Goal: Information Seeking & Learning: Learn about a topic

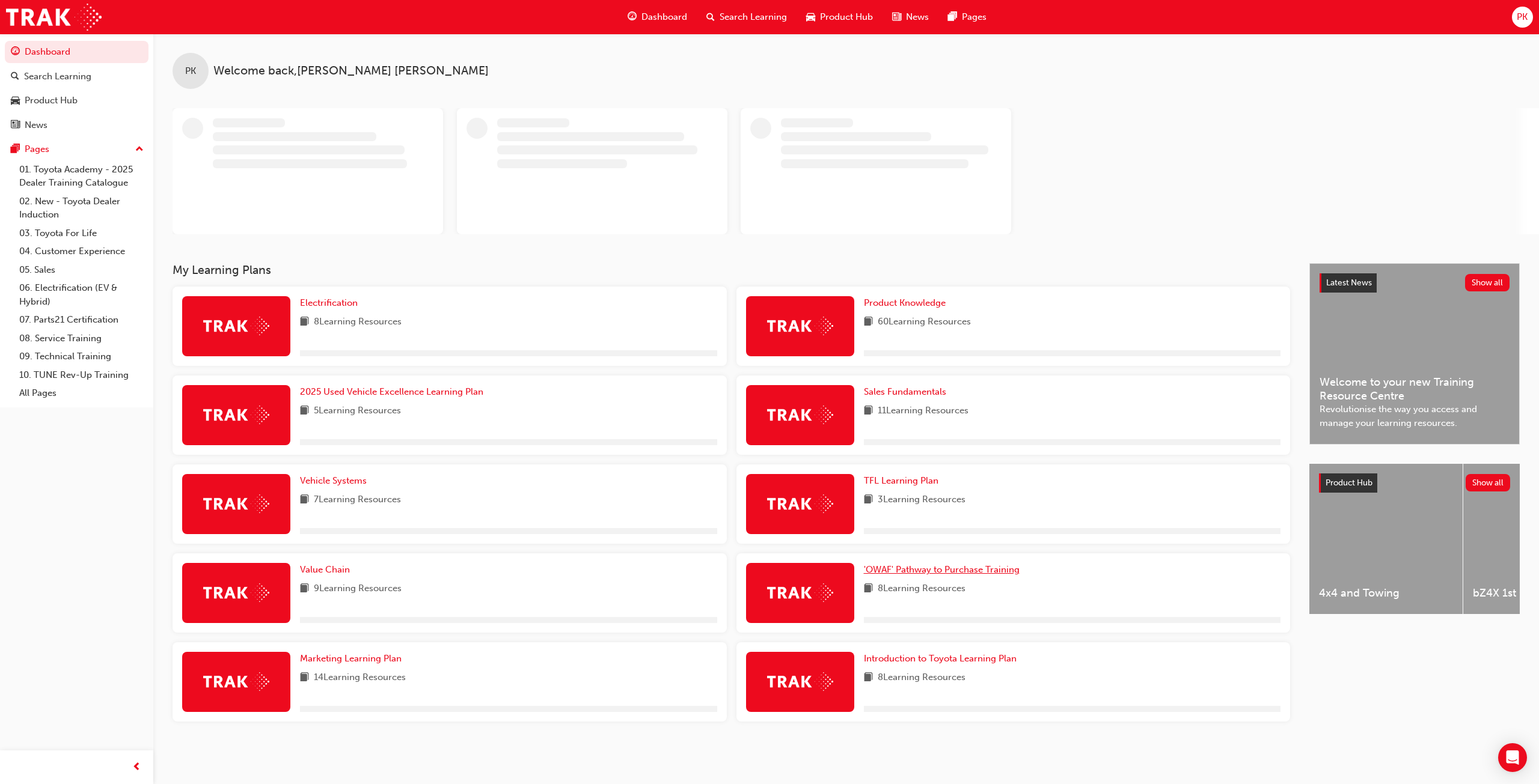
click at [921, 571] on span "'OWAF' Pathway to Purchase Training" at bounding box center [941, 569] width 156 height 11
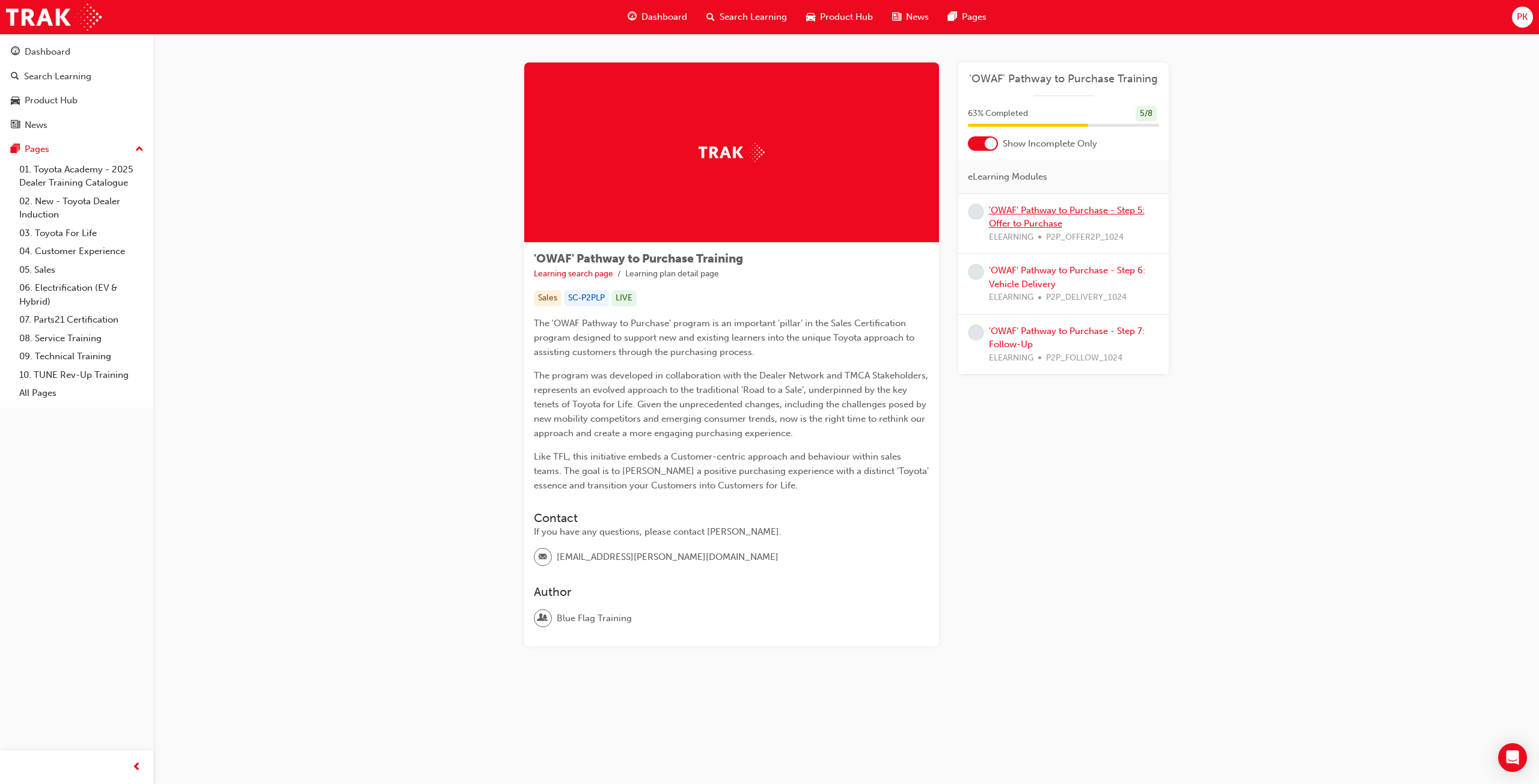
click at [1039, 211] on link "'OWAF' Pathway to Purchase - Step 5: Offer to Purchase" at bounding box center [1066, 217] width 156 height 25
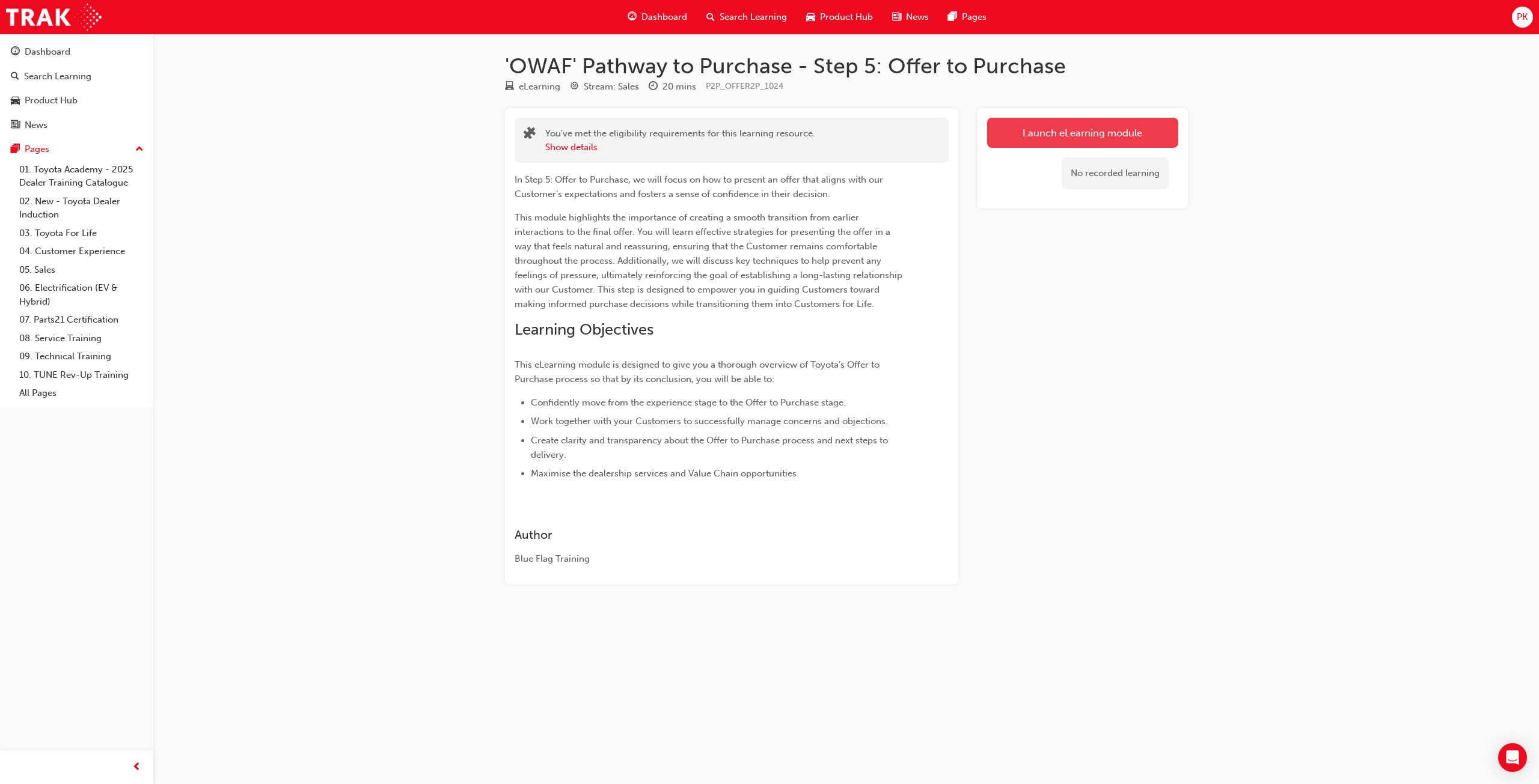
click at [1012, 119] on link "Launch eLearning module" at bounding box center [1083, 133] width 191 height 30
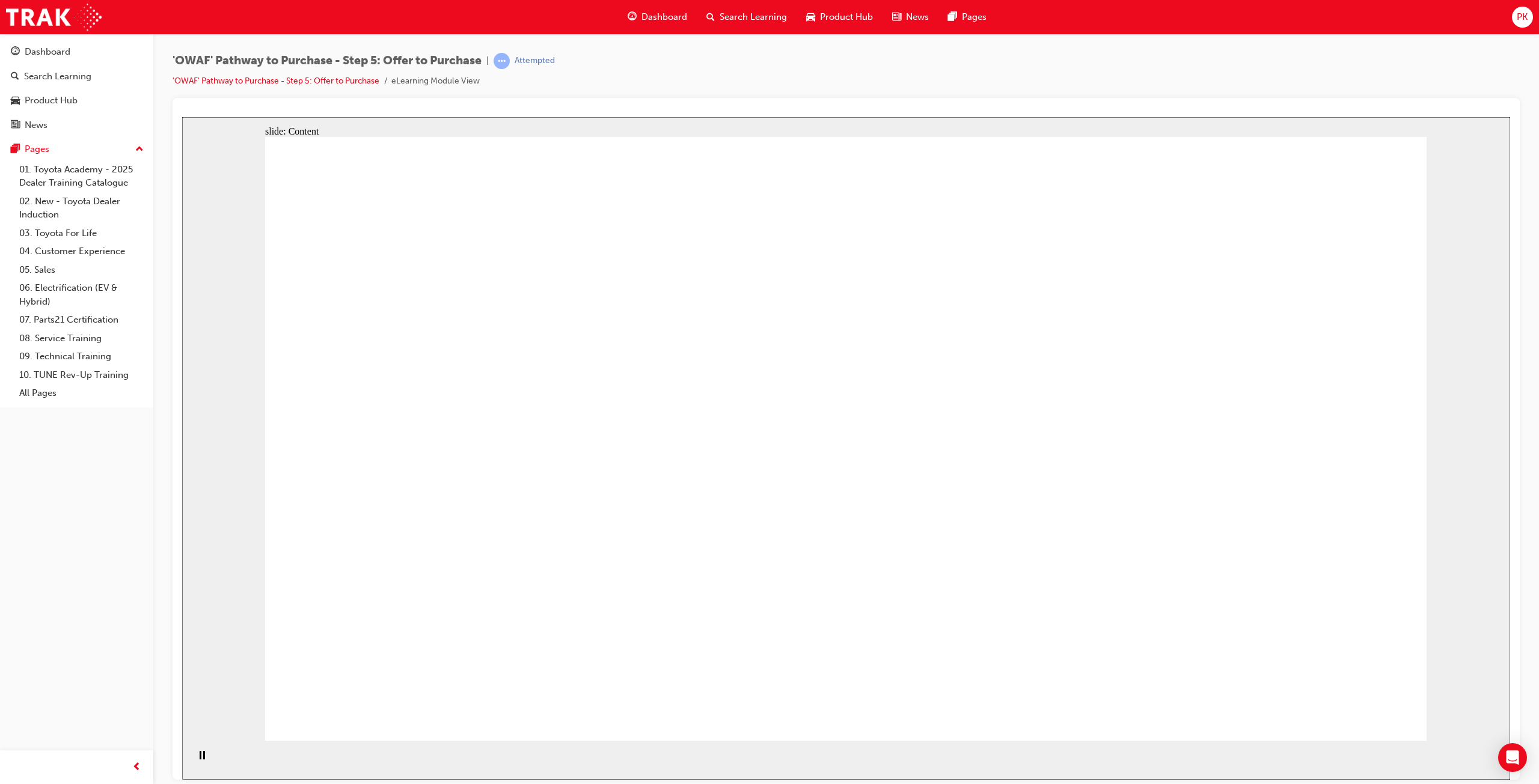
drag, startPoint x: 1211, startPoint y: 627, endPoint x: 1230, endPoint y: 653, distance: 32.2
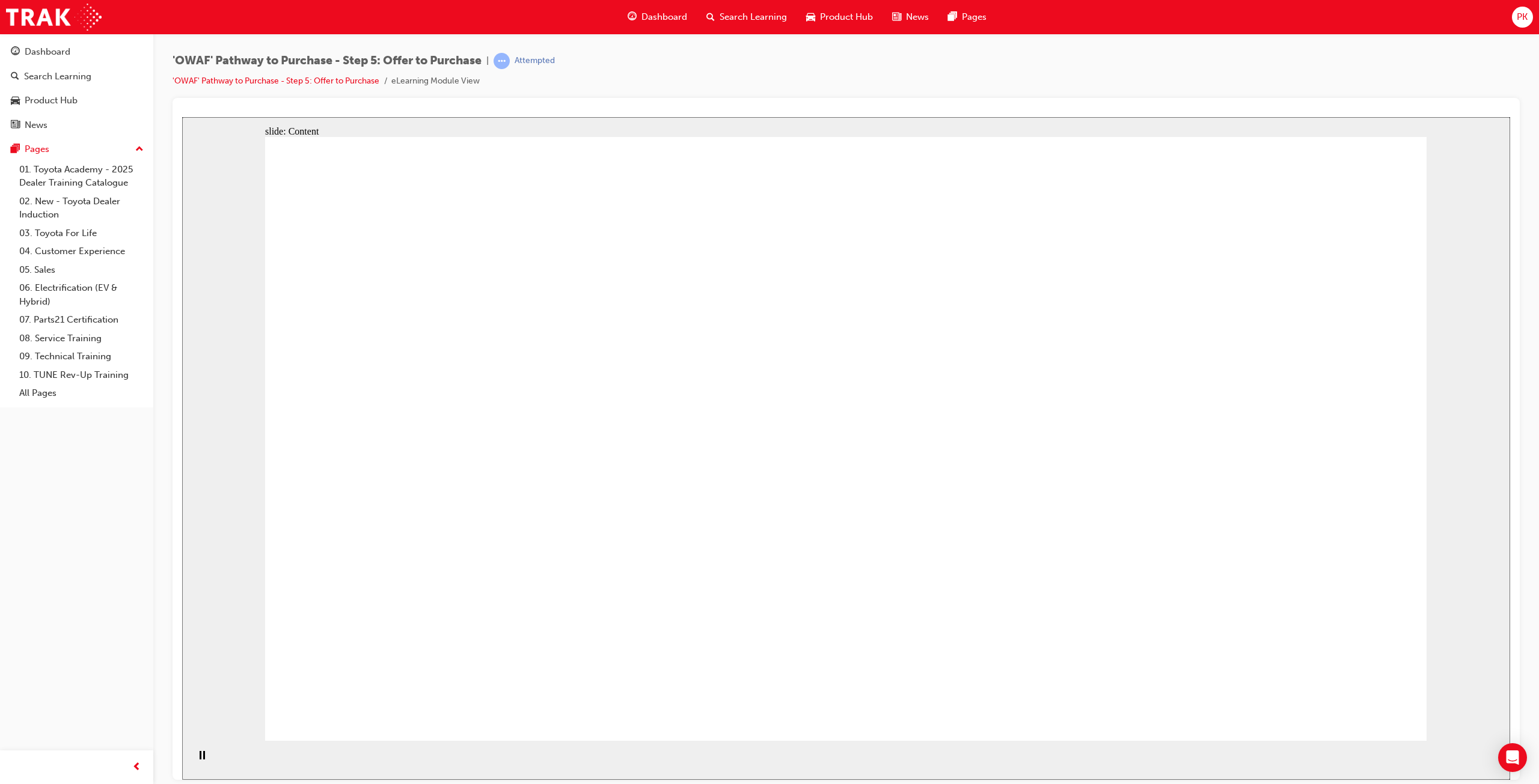
drag, startPoint x: 484, startPoint y: 424, endPoint x: 483, endPoint y: 444, distance: 20.0
drag, startPoint x: 481, startPoint y: 512, endPoint x: 482, endPoint y: 526, distance: 14.0
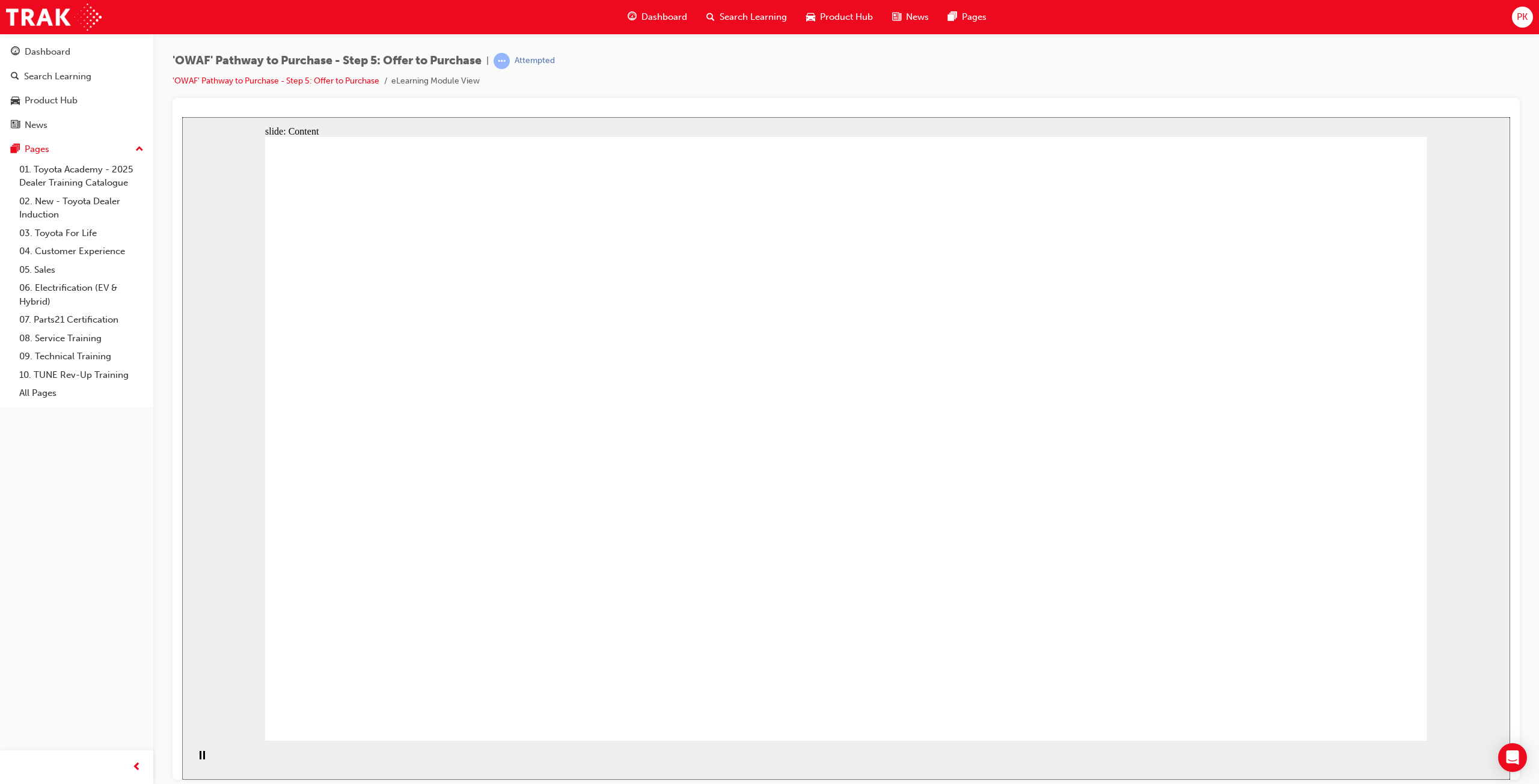
drag, startPoint x: 1025, startPoint y: 537, endPoint x: 967, endPoint y: 530, distance: 58.4
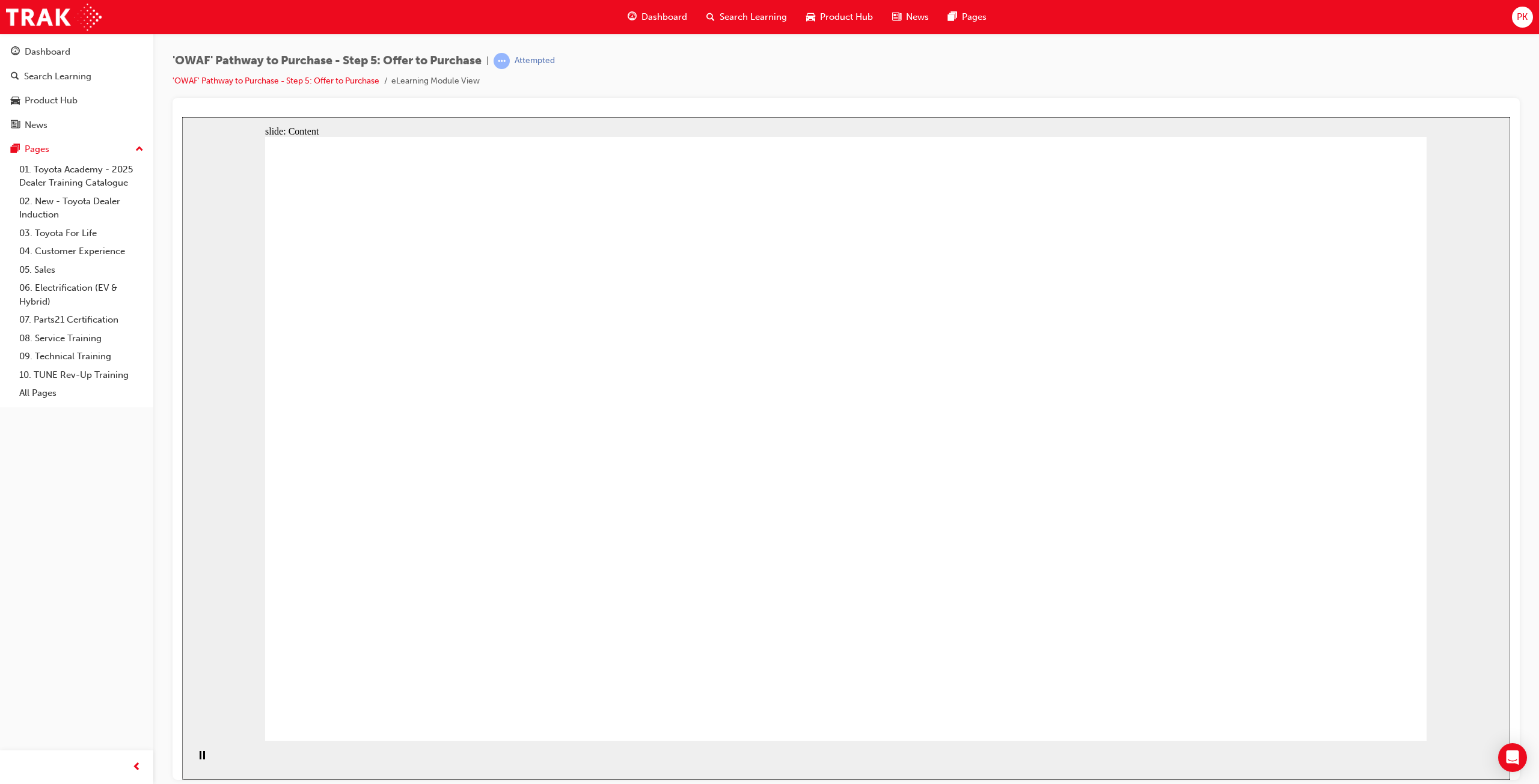
drag, startPoint x: 967, startPoint y: 345, endPoint x: 997, endPoint y: 403, distance: 65.3
drag, startPoint x: 1012, startPoint y: 532, endPoint x: 990, endPoint y: 534, distance: 22.1
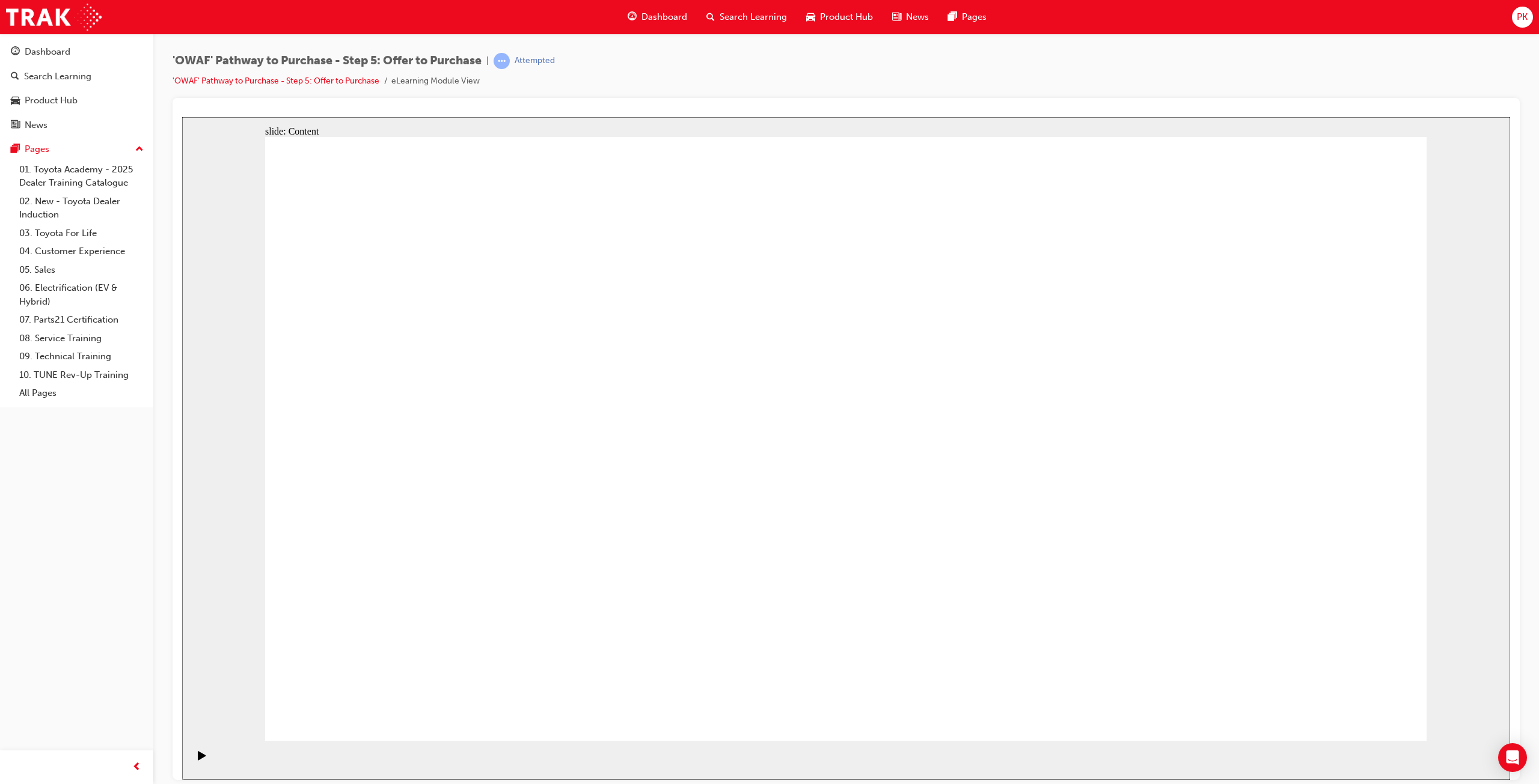
drag, startPoint x: 451, startPoint y: 581, endPoint x: 458, endPoint y: 581, distance: 7.0
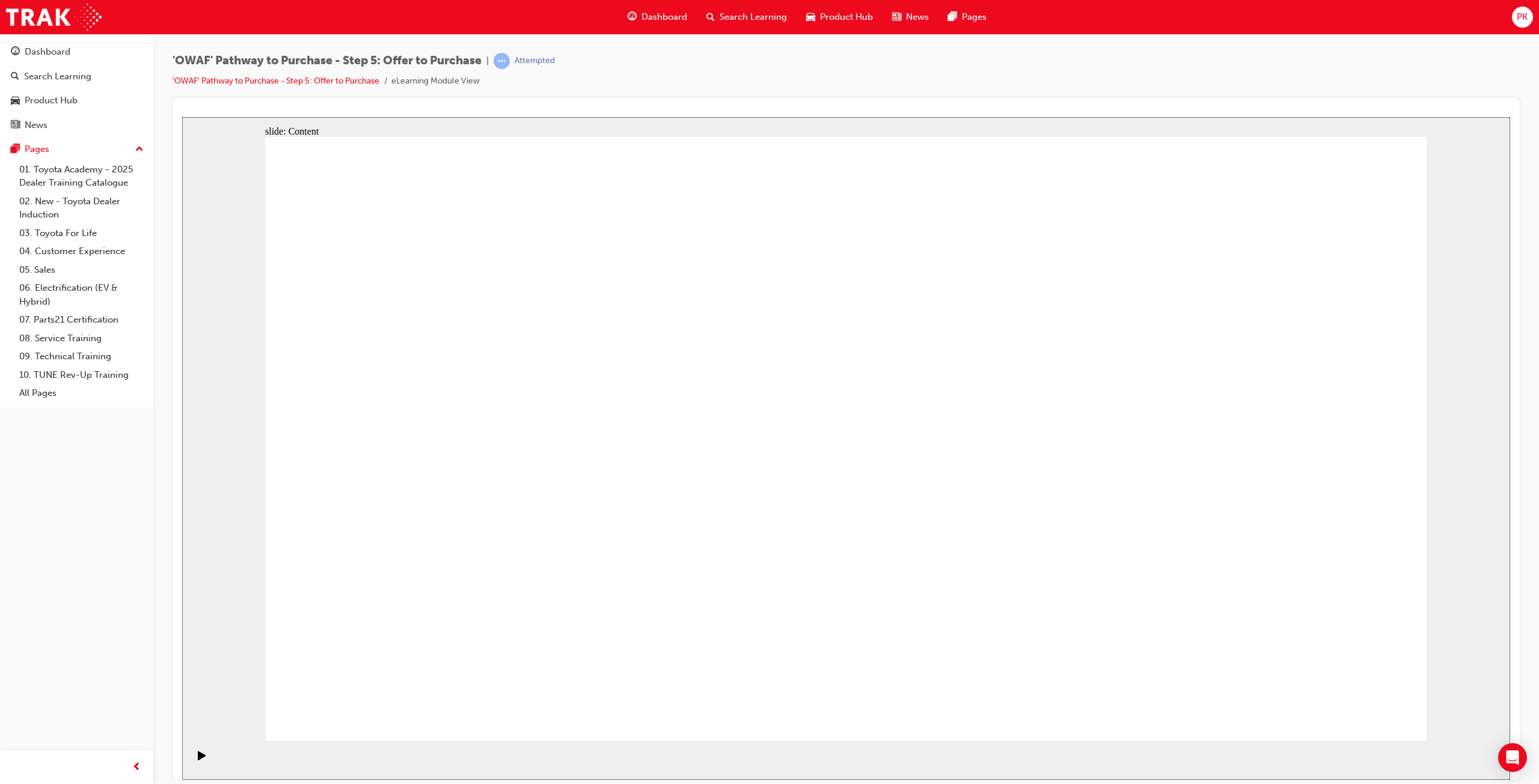
drag, startPoint x: 862, startPoint y: 375, endPoint x: 1089, endPoint y: 372, distance: 227.0
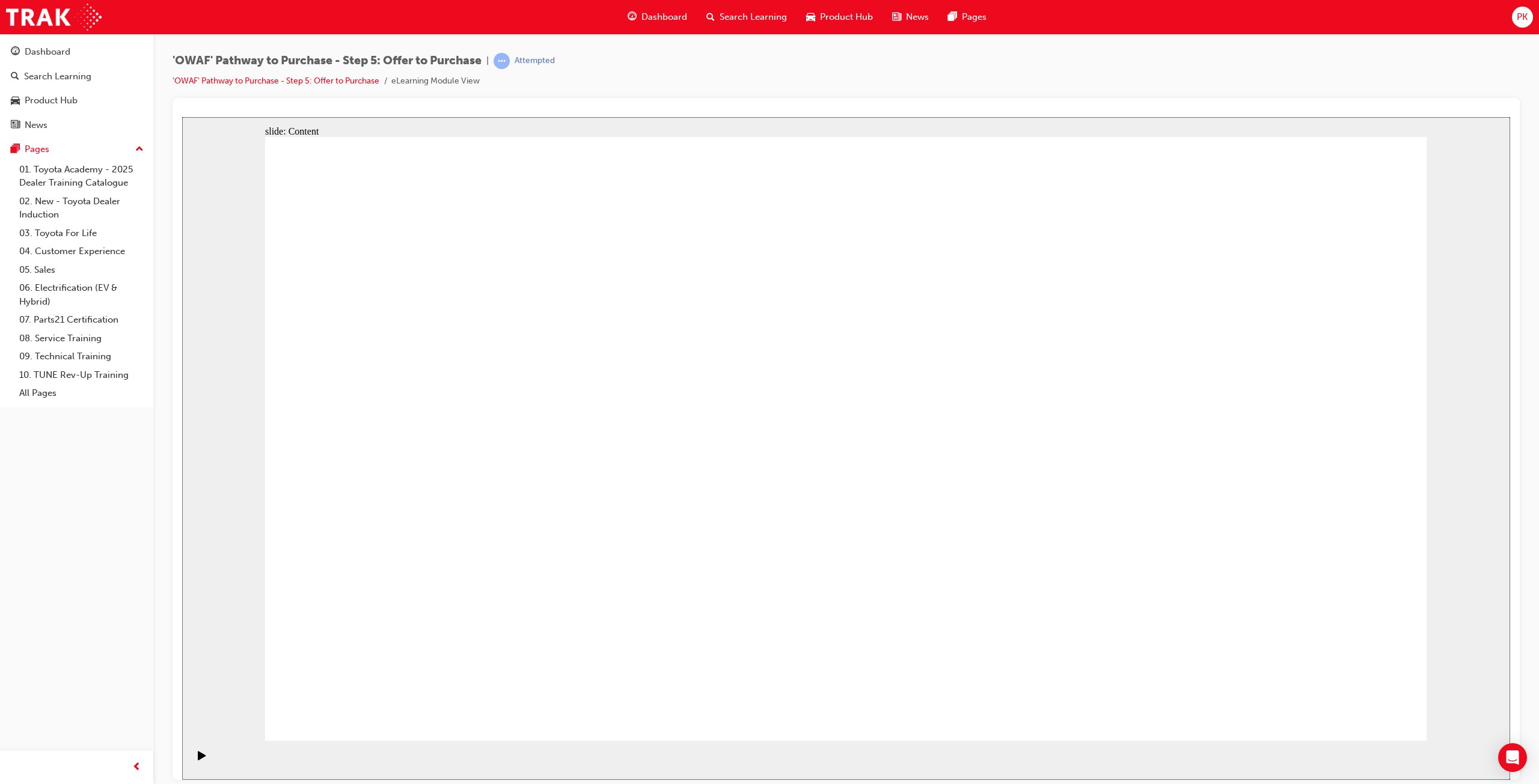
drag, startPoint x: 736, startPoint y: 622, endPoint x: 736, endPoint y: 588, distance: 34.0
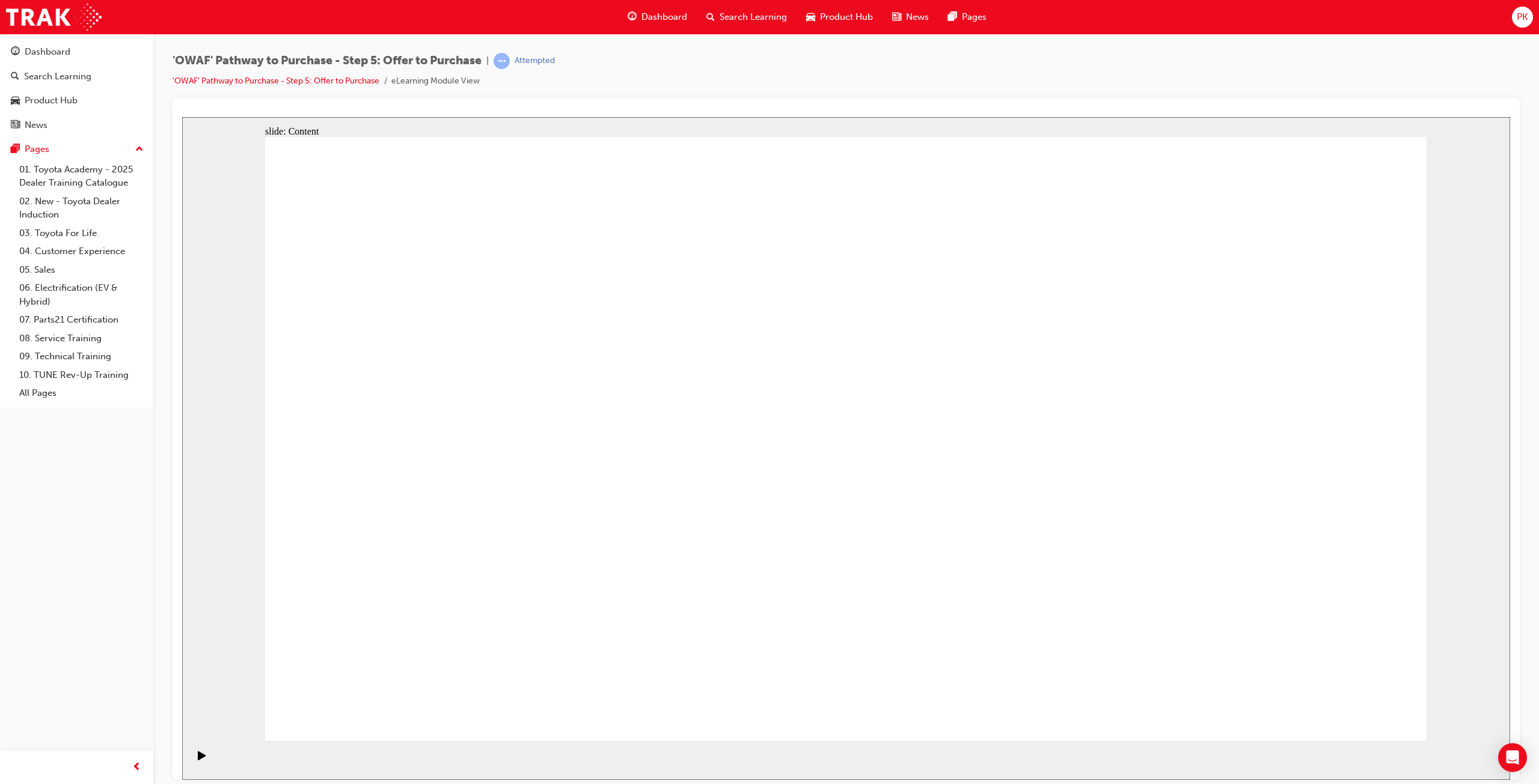
drag, startPoint x: 928, startPoint y: 501, endPoint x: 925, endPoint y: 444, distance: 57.1
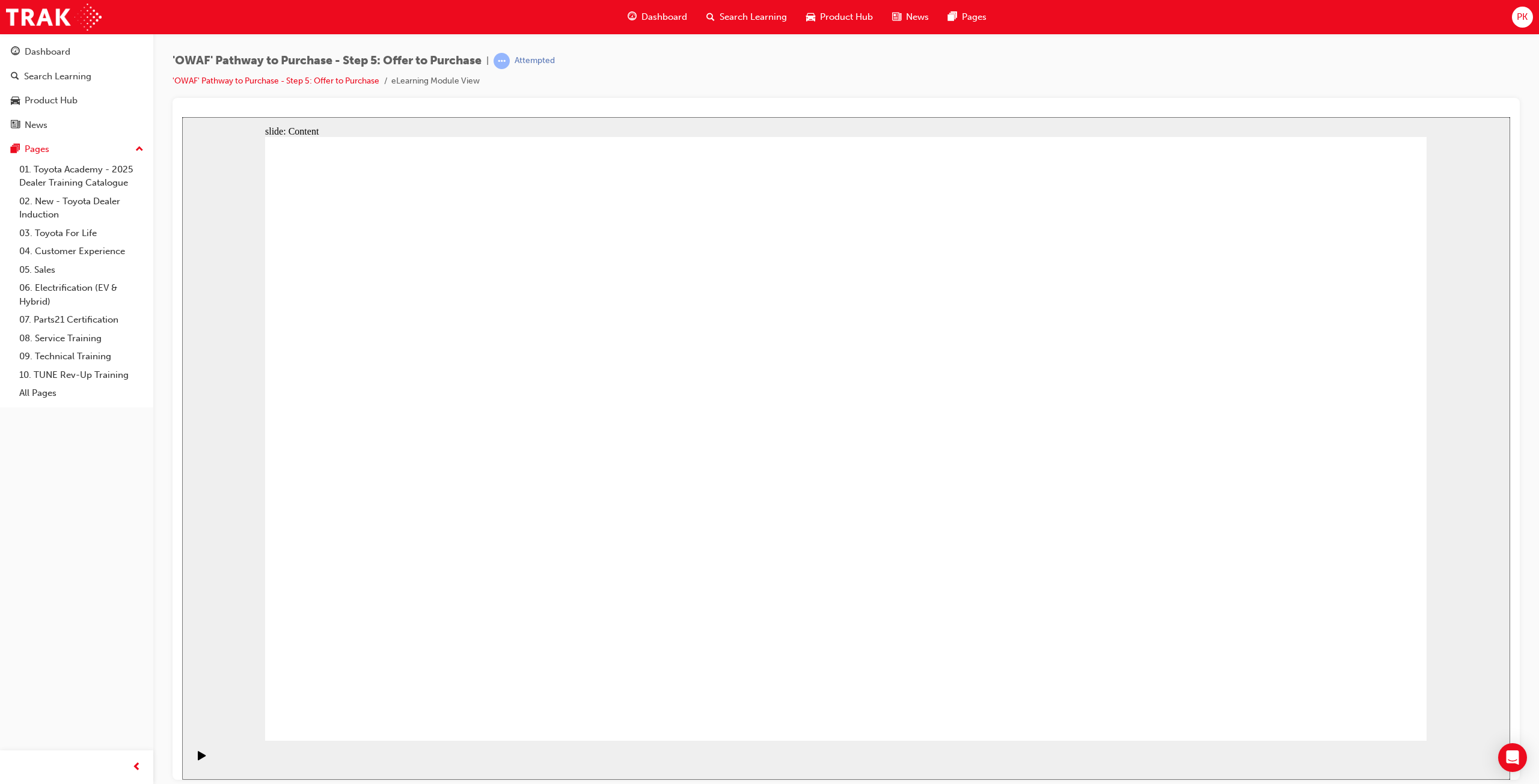
drag, startPoint x: 1281, startPoint y: 684, endPoint x: 1290, endPoint y: 686, distance: 9.2
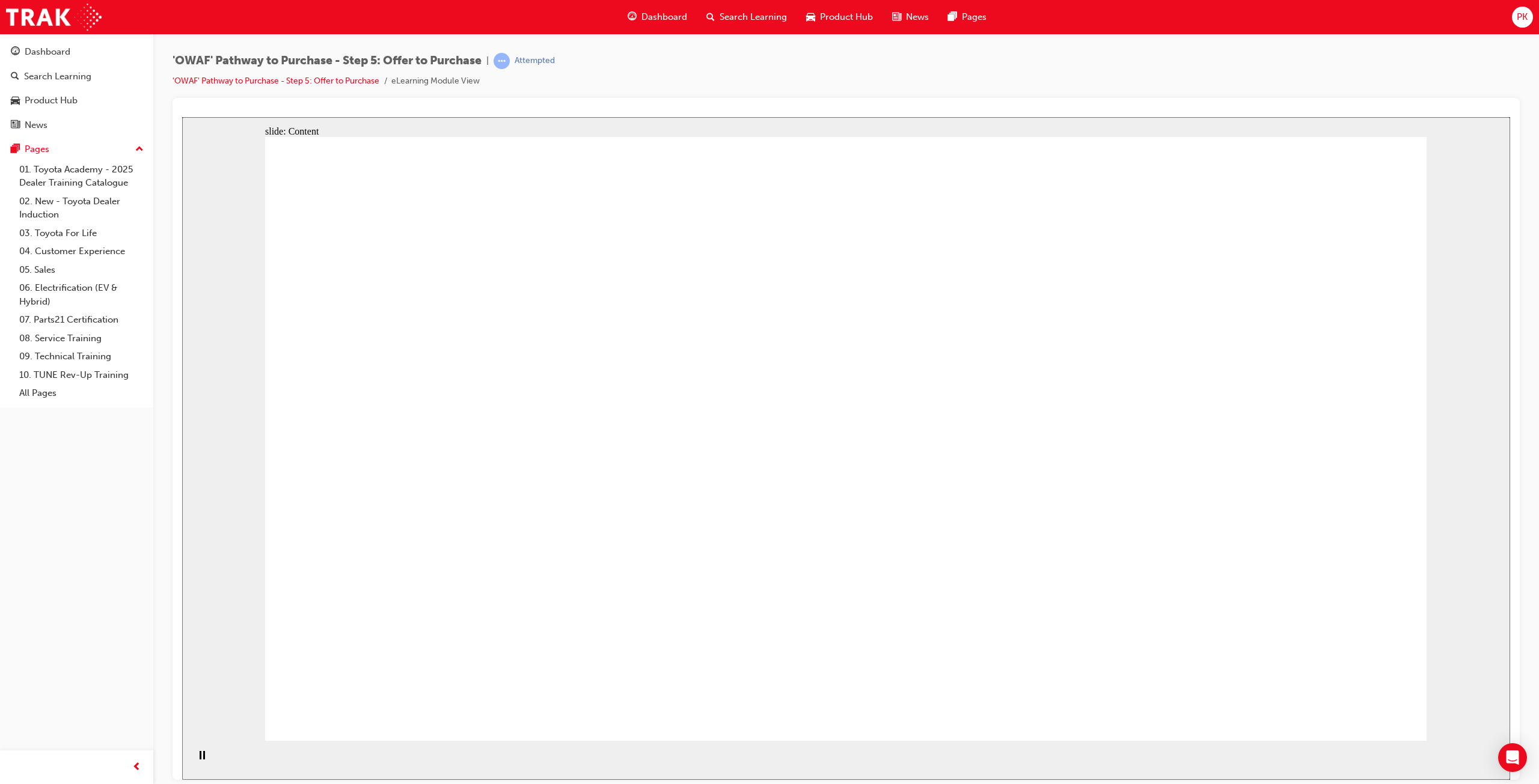
drag, startPoint x: 704, startPoint y: 432, endPoint x: 781, endPoint y: 432, distance: 77.0
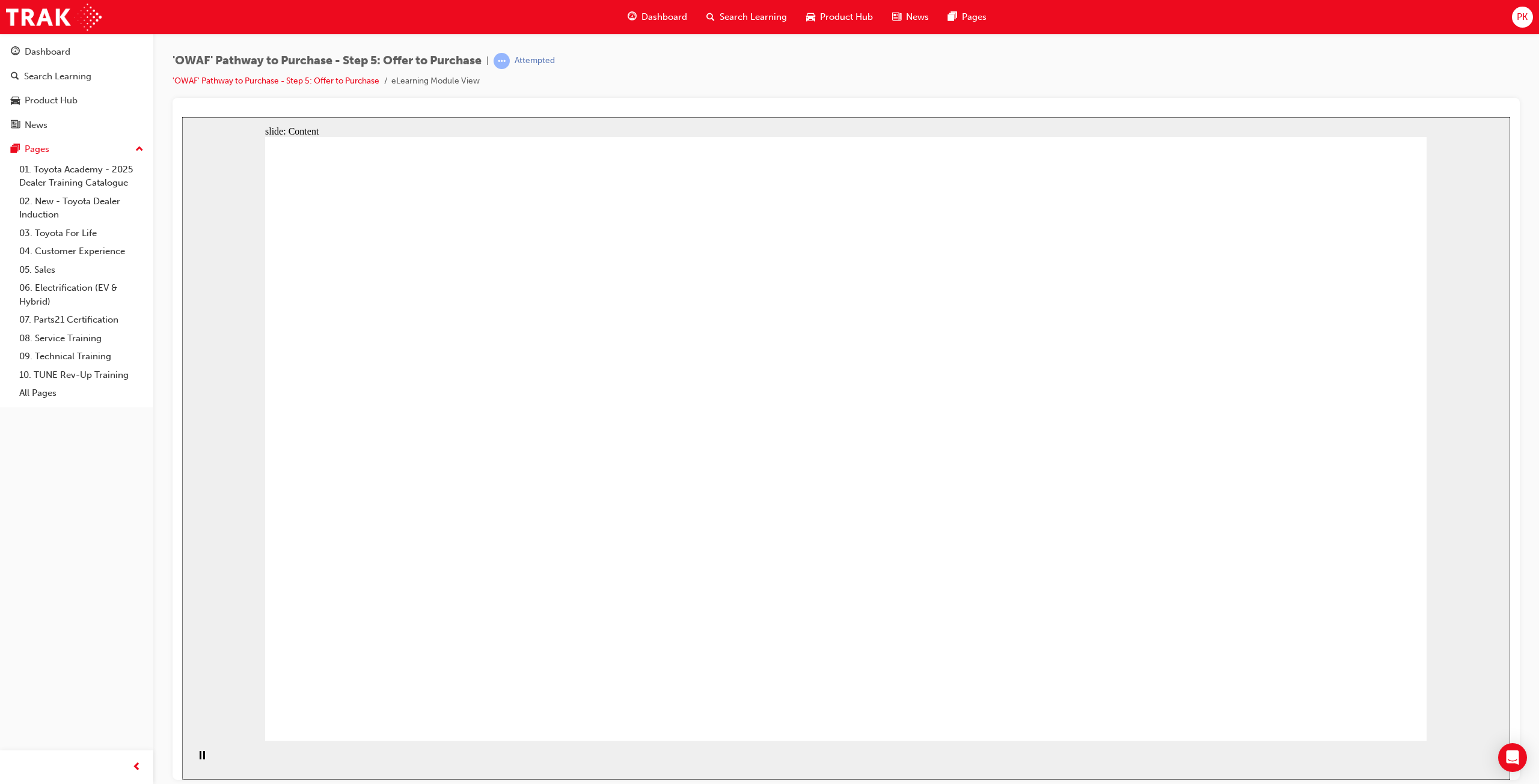
drag, startPoint x: 934, startPoint y: 437, endPoint x: 1082, endPoint y: 429, distance: 148.2
drag, startPoint x: 730, startPoint y: 426, endPoint x: 761, endPoint y: 429, distance: 31.1
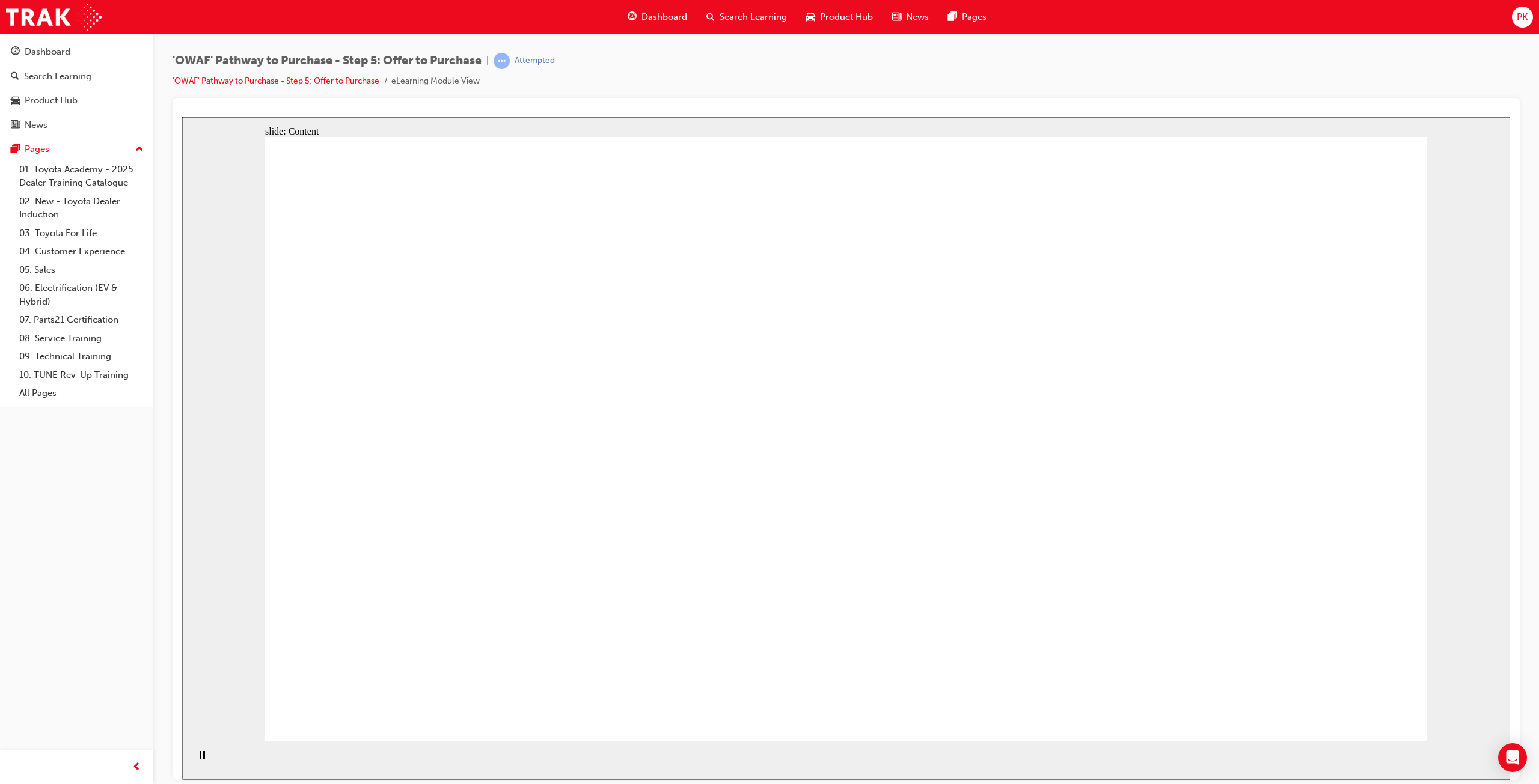
drag, startPoint x: 734, startPoint y: 455, endPoint x: 695, endPoint y: 455, distance: 39.0
drag, startPoint x: 1340, startPoint y: 199, endPoint x: 1284, endPoint y: 309, distance: 123.4
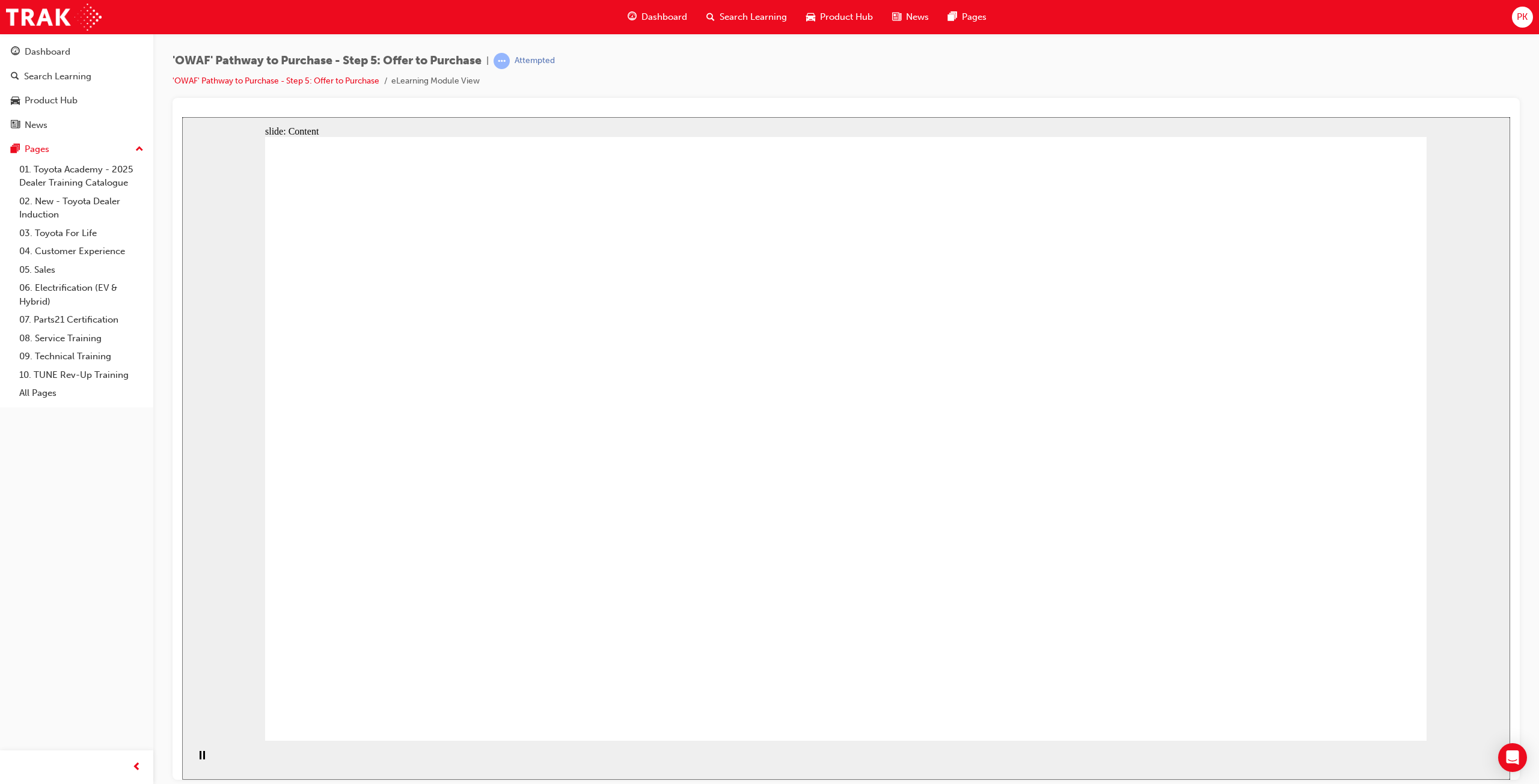
drag, startPoint x: 1221, startPoint y: 463, endPoint x: 779, endPoint y: 482, distance: 442.4
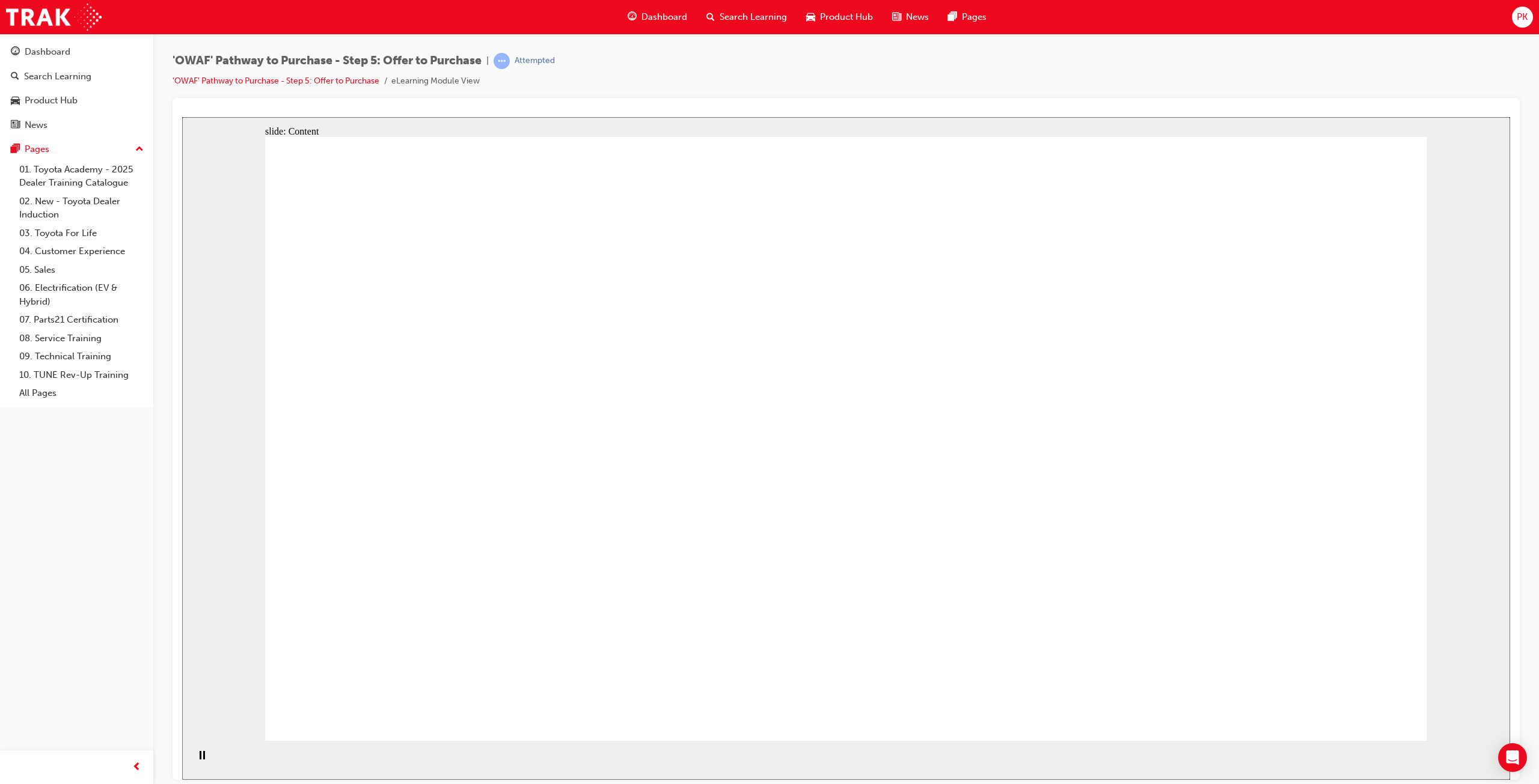
drag, startPoint x: 1123, startPoint y: 370, endPoint x: 967, endPoint y: 401, distance: 159.1
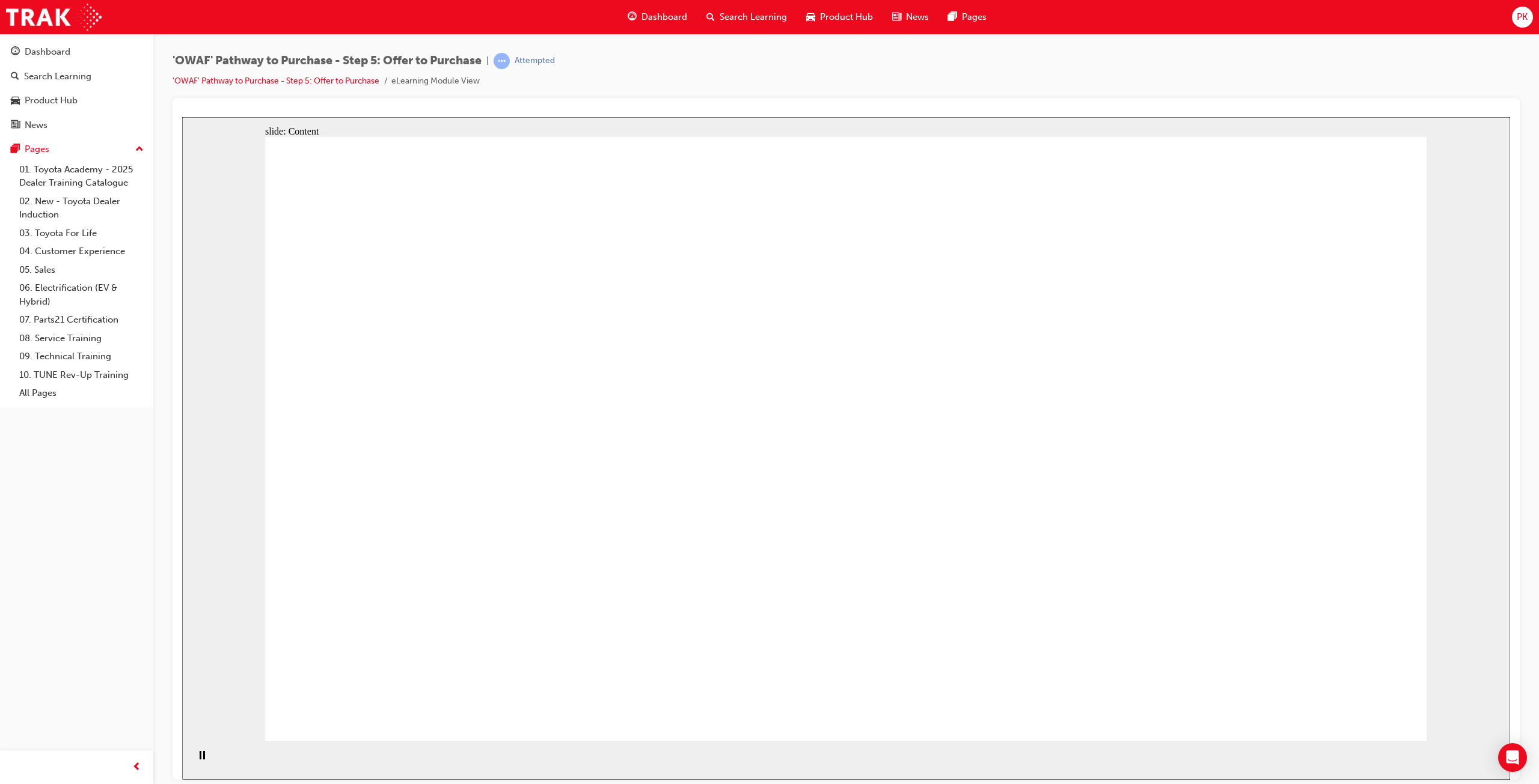
drag, startPoint x: 719, startPoint y: 342, endPoint x: 832, endPoint y: 344, distance: 113.0
drag, startPoint x: 917, startPoint y: 344, endPoint x: 1059, endPoint y: 351, distance: 142.2
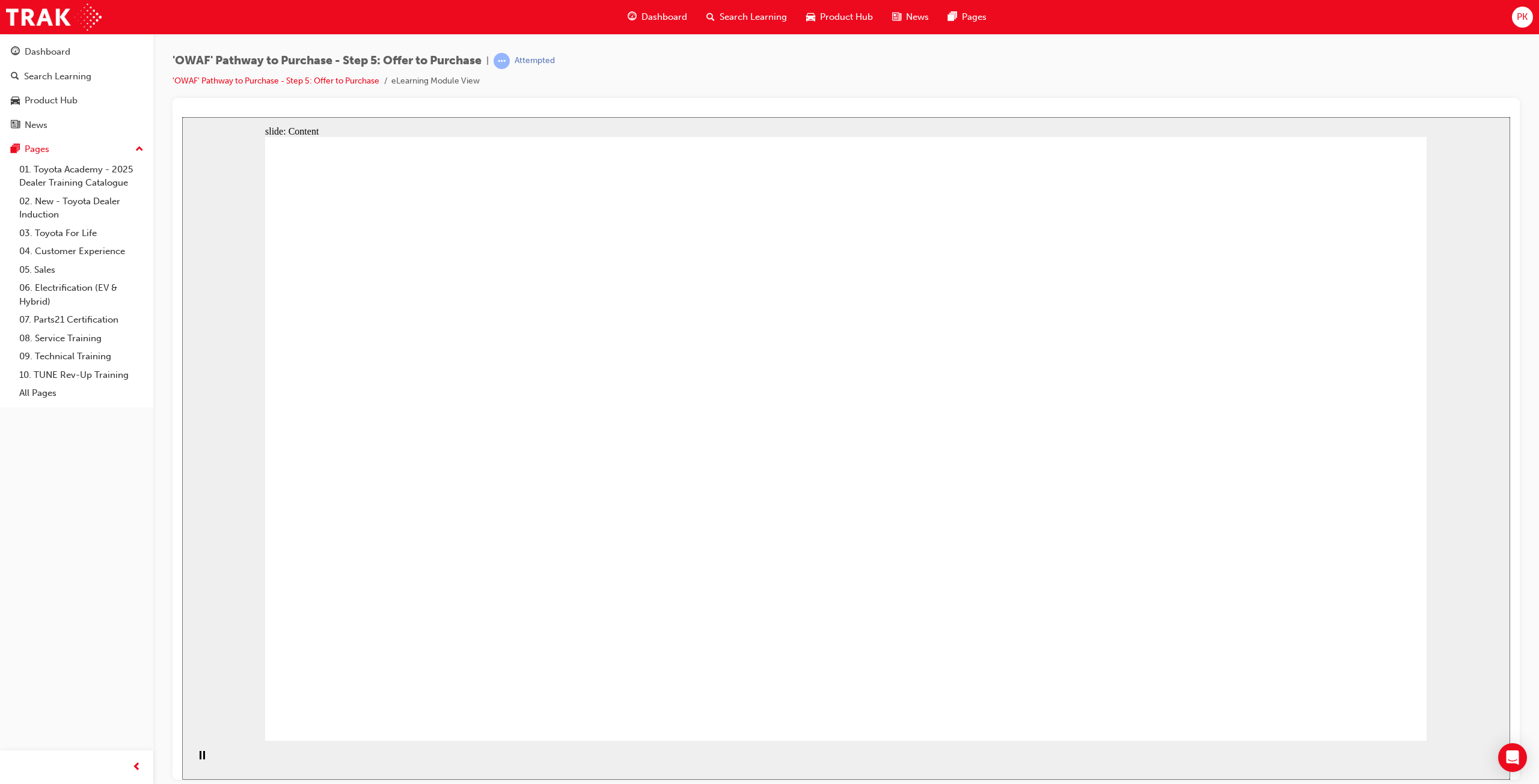
drag, startPoint x: 1419, startPoint y: 353, endPoint x: 1396, endPoint y: 363, distance: 25.1
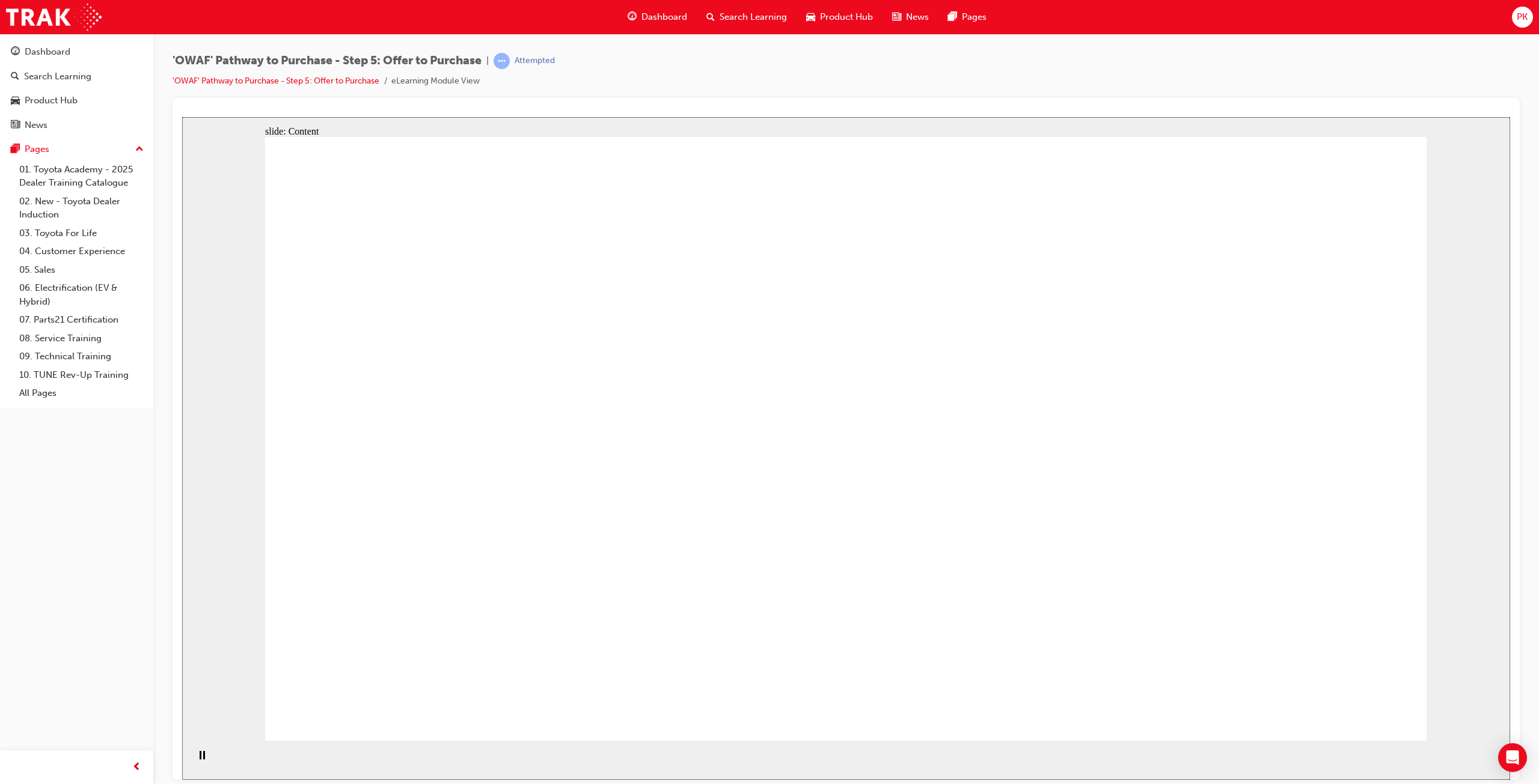
drag, startPoint x: 1329, startPoint y: 321, endPoint x: 904, endPoint y: 397, distance: 431.7
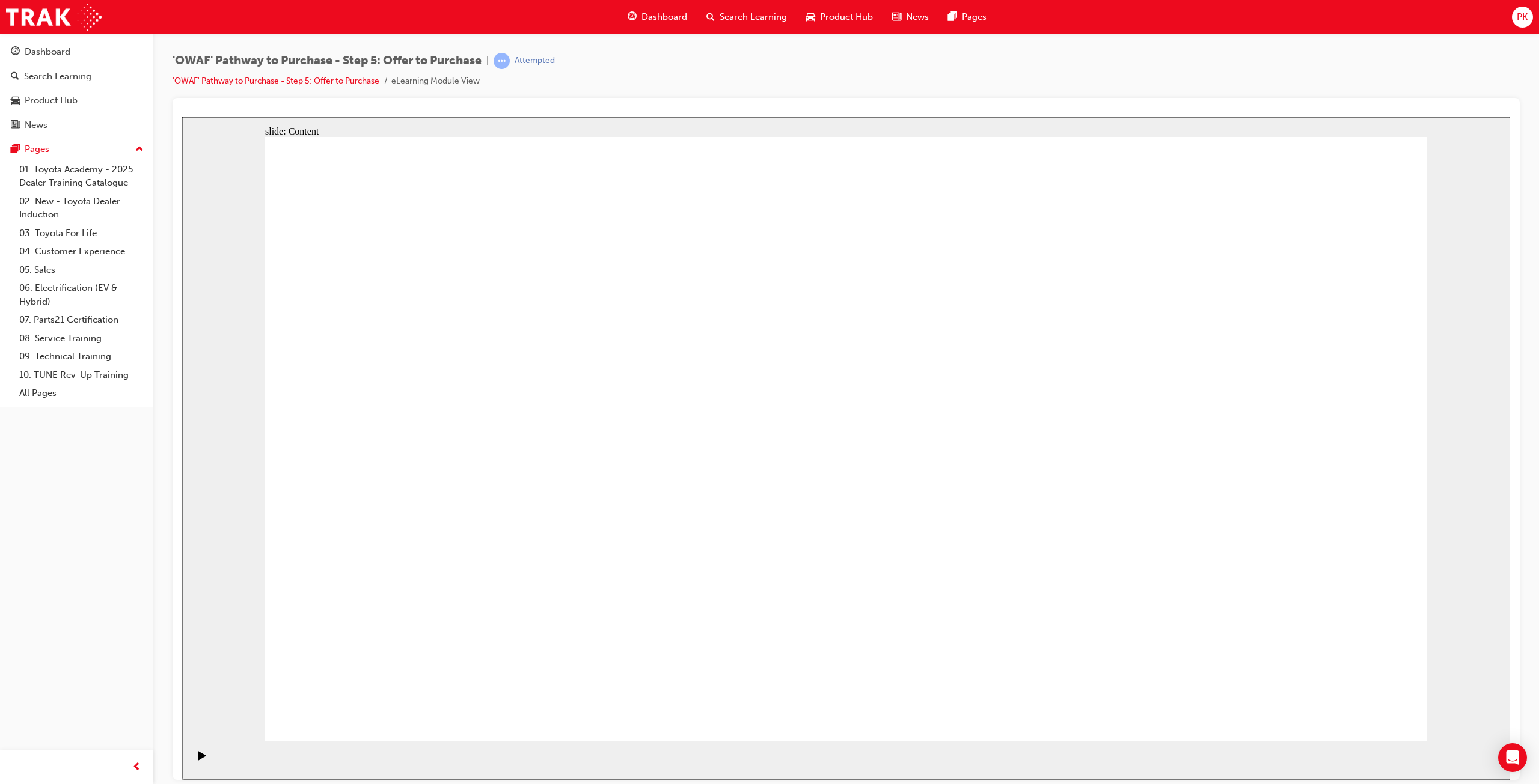
drag, startPoint x: 1046, startPoint y: 523, endPoint x: 966, endPoint y: 523, distance: 80.0
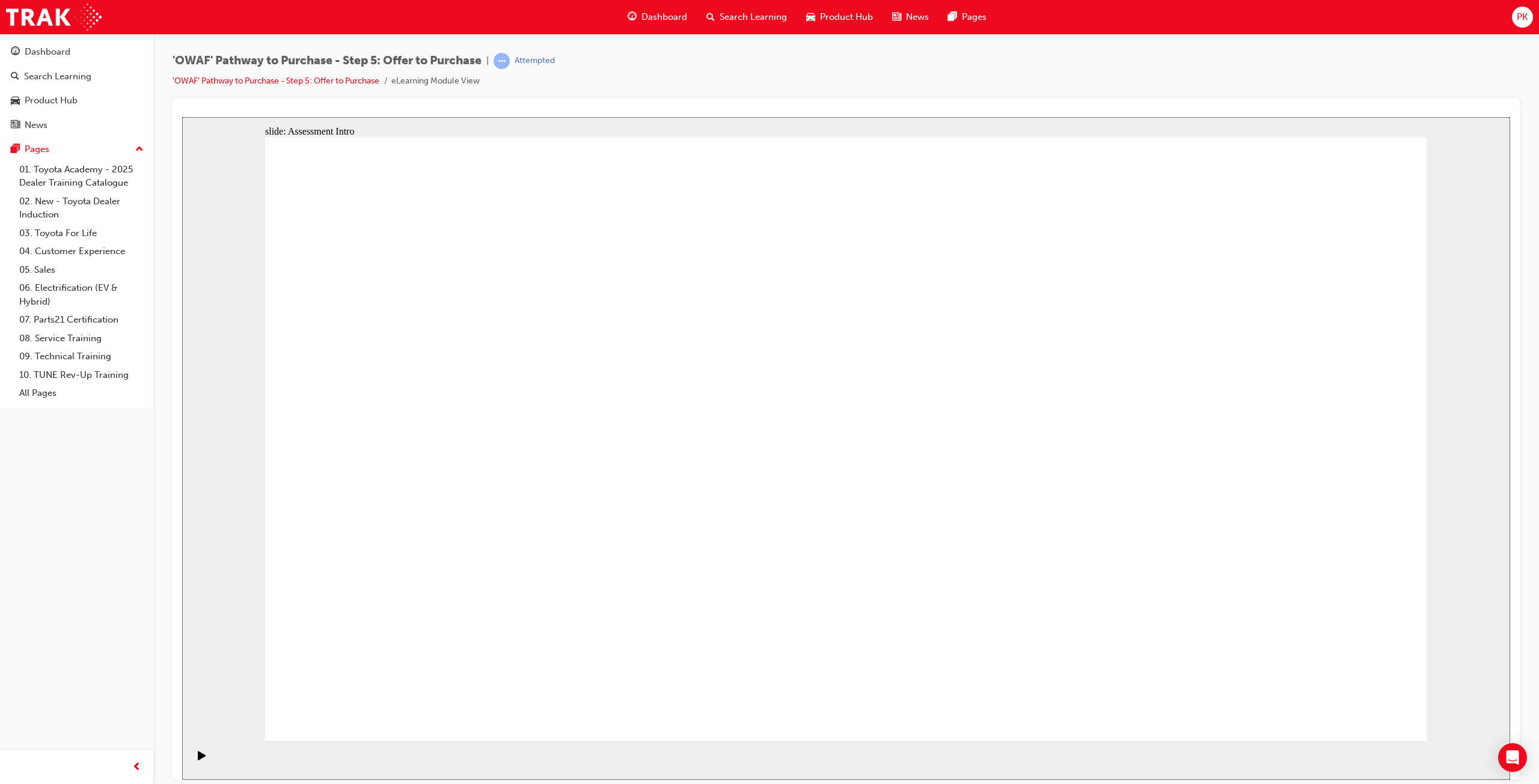
drag, startPoint x: 1327, startPoint y: 304, endPoint x: 1299, endPoint y: 430, distance: 129.1
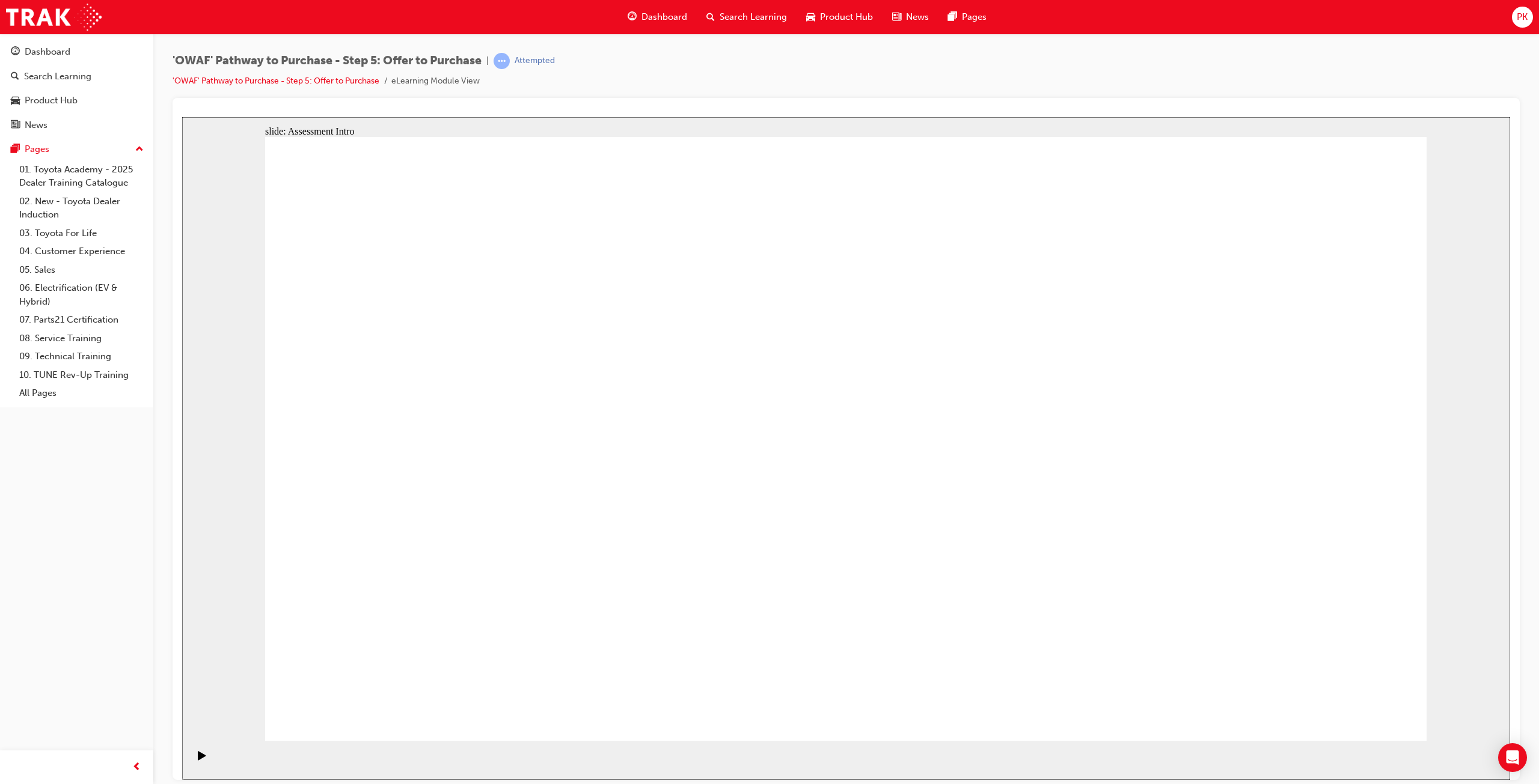
click at [192, 757] on div "Play (Ctrl+Alt+P)" at bounding box center [202, 760] width 20 height 20
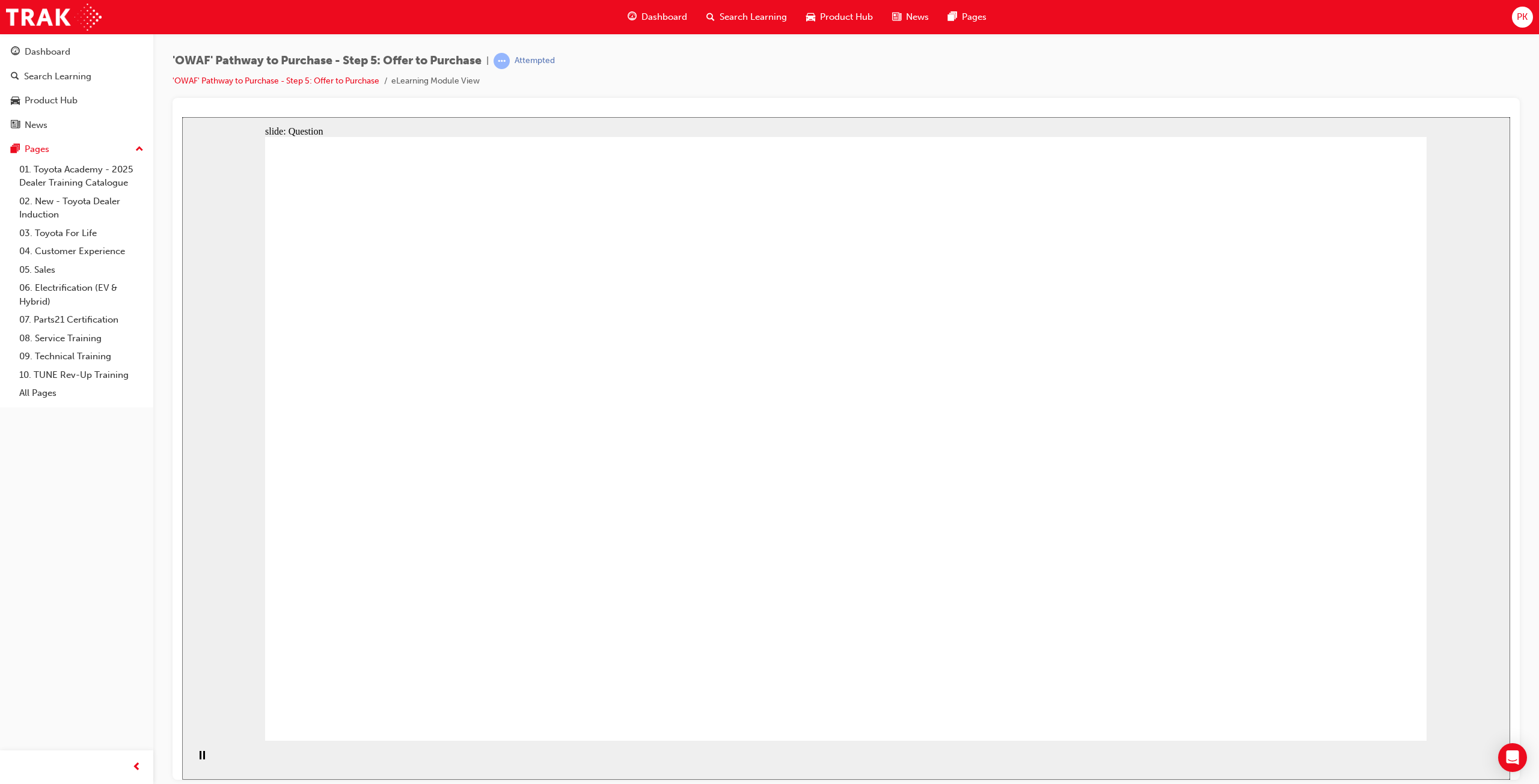
radio input "true"
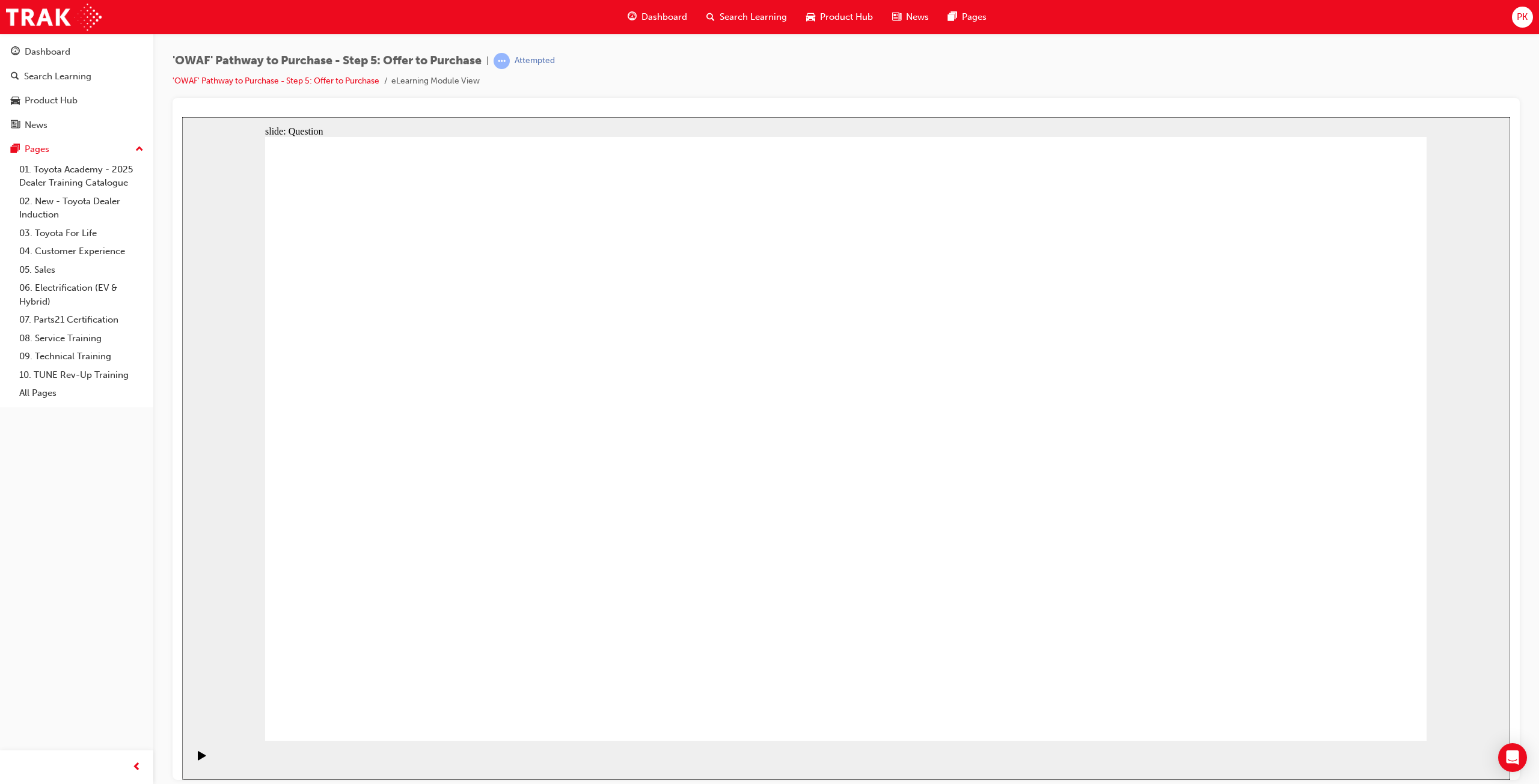
radio input "true"
drag, startPoint x: 1046, startPoint y: 472, endPoint x: 538, endPoint y: 590, distance: 521.5
drag, startPoint x: 1108, startPoint y: 411, endPoint x: 771, endPoint y: 562, distance: 369.3
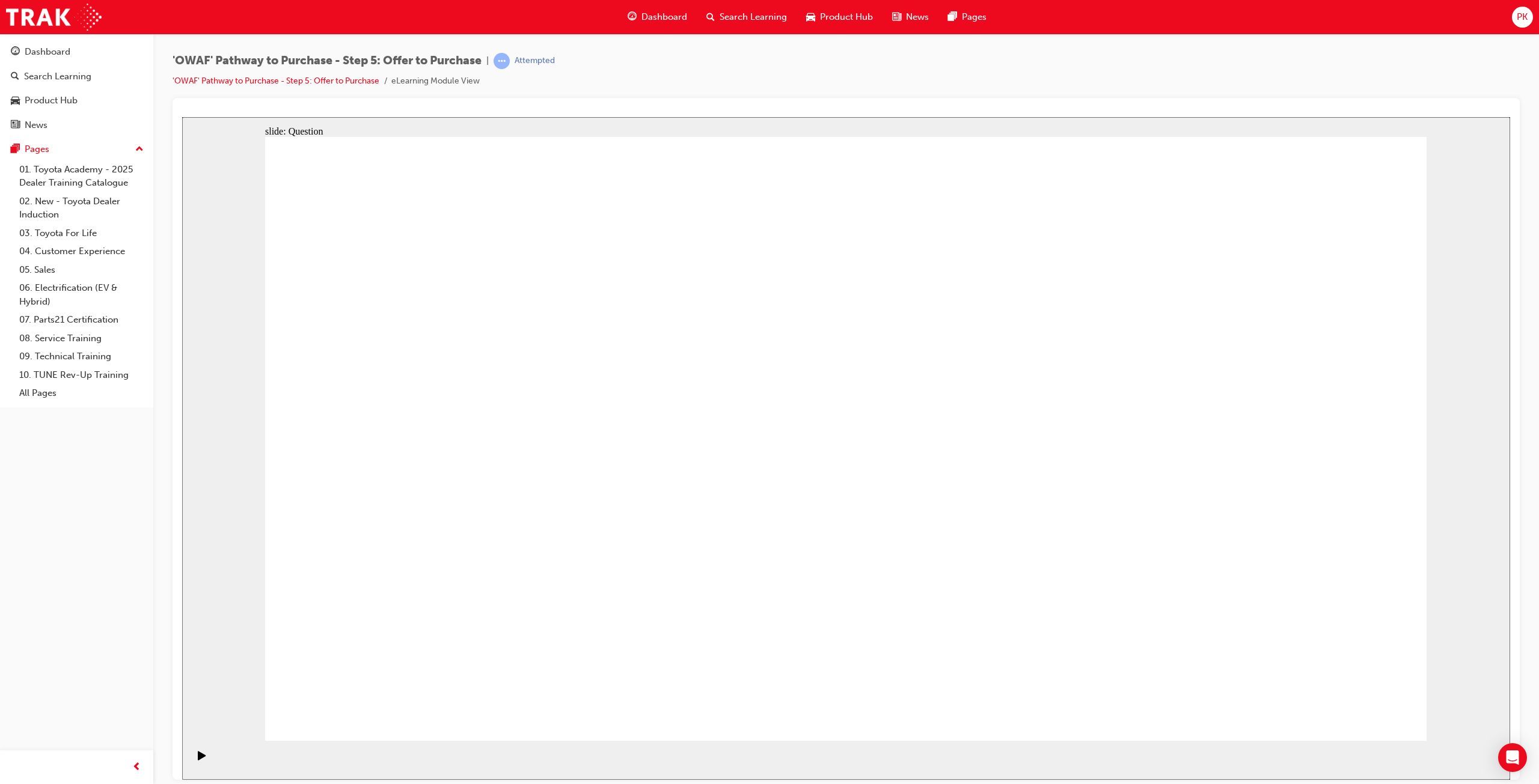
drag, startPoint x: 476, startPoint y: 434, endPoint x: 1009, endPoint y: 563, distance: 548.4
drag, startPoint x: 760, startPoint y: 426, endPoint x: 1191, endPoint y: 586, distance: 459.7
drag, startPoint x: 1026, startPoint y: 412, endPoint x: 531, endPoint y: 439, distance: 495.7
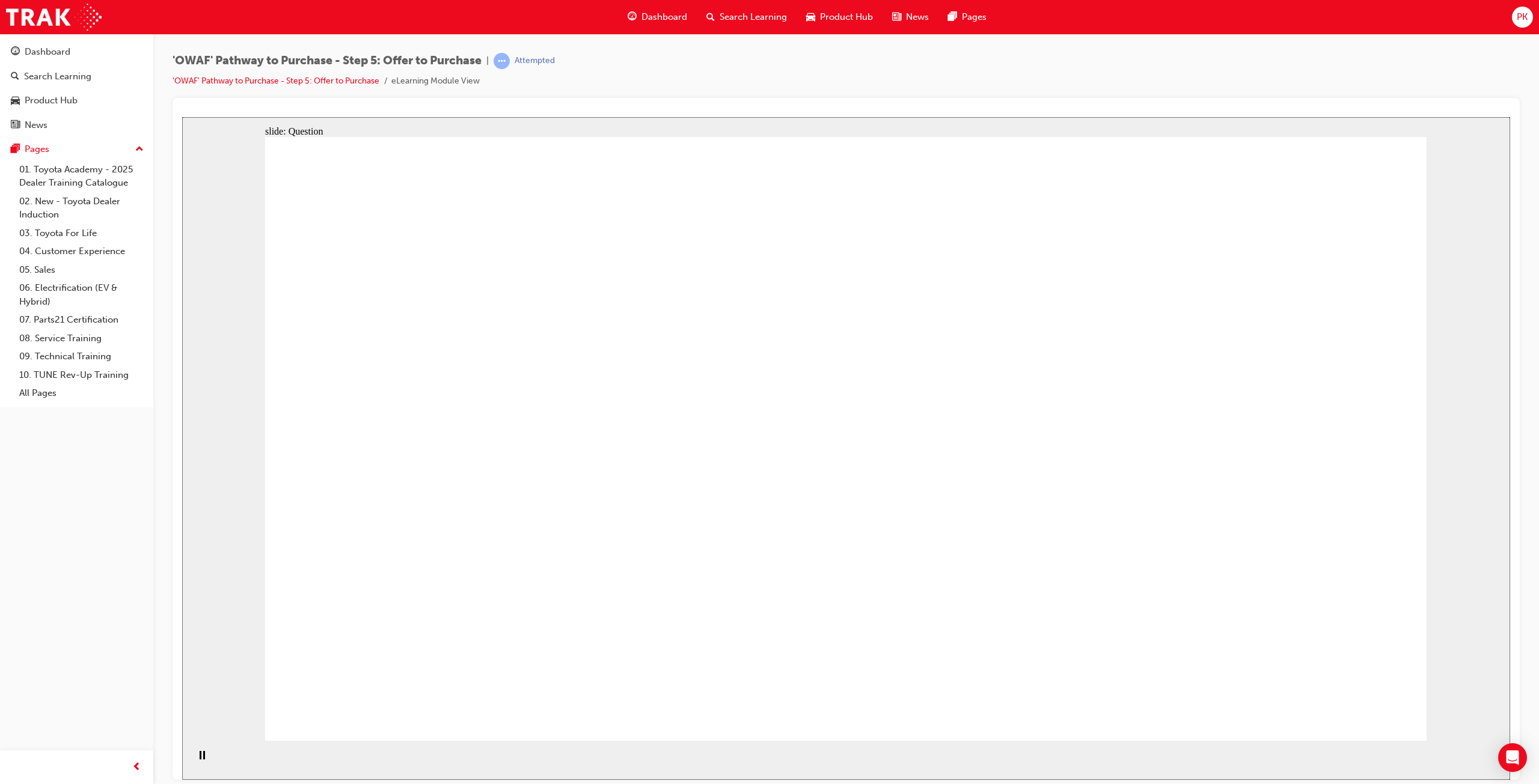
drag, startPoint x: 1033, startPoint y: 487, endPoint x: 796, endPoint y: 418, distance: 246.8
drag, startPoint x: 1224, startPoint y: 402, endPoint x: 790, endPoint y: 494, distance: 443.6
drag, startPoint x: 1207, startPoint y: 504, endPoint x: 721, endPoint y: 564, distance: 489.7
drag, startPoint x: 1066, startPoint y: 597, endPoint x: 501, endPoint y: 547, distance: 567.2
drag, startPoint x: 1248, startPoint y: 584, endPoint x: 430, endPoint y: 398, distance: 838.9
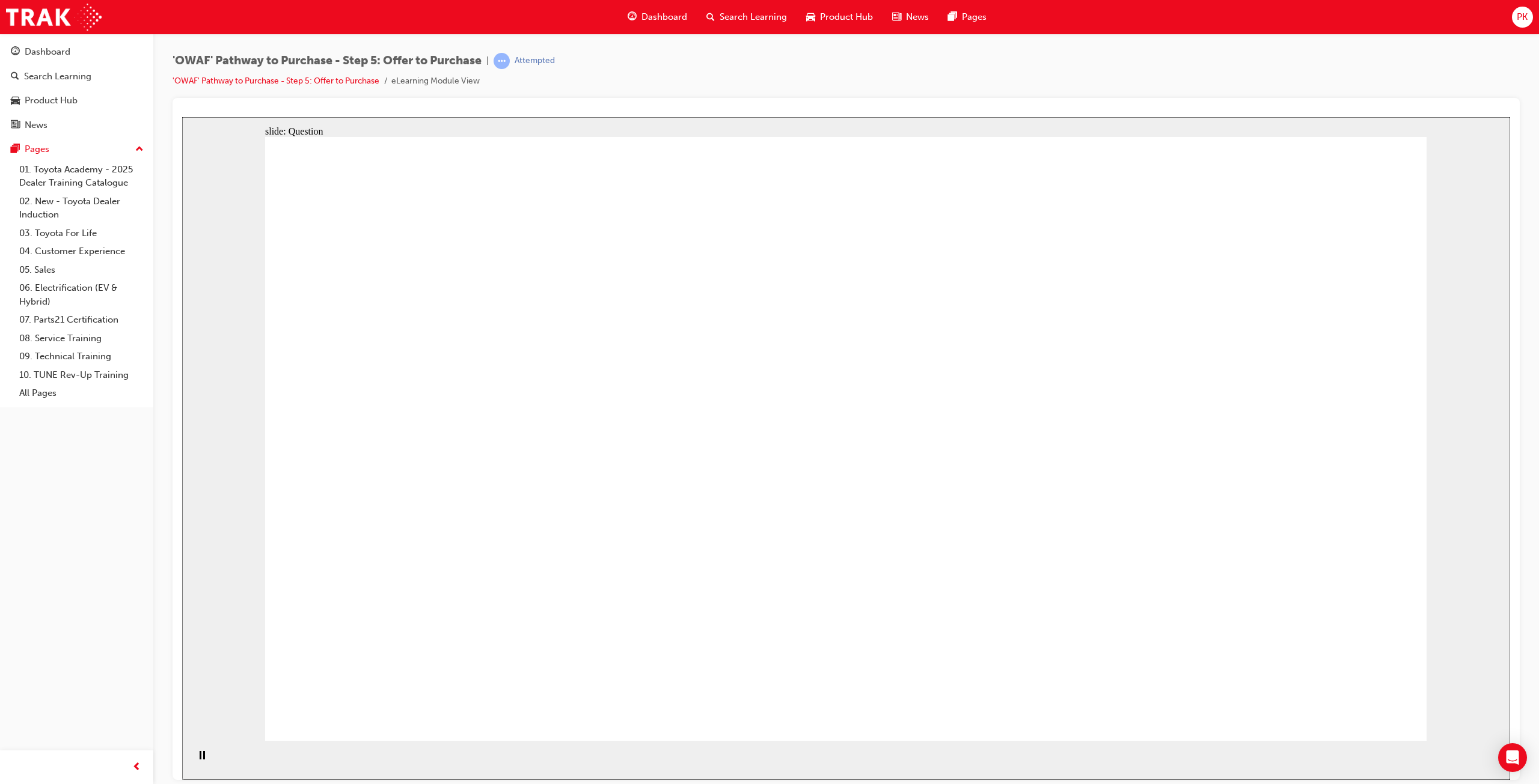
checkbox input "true"
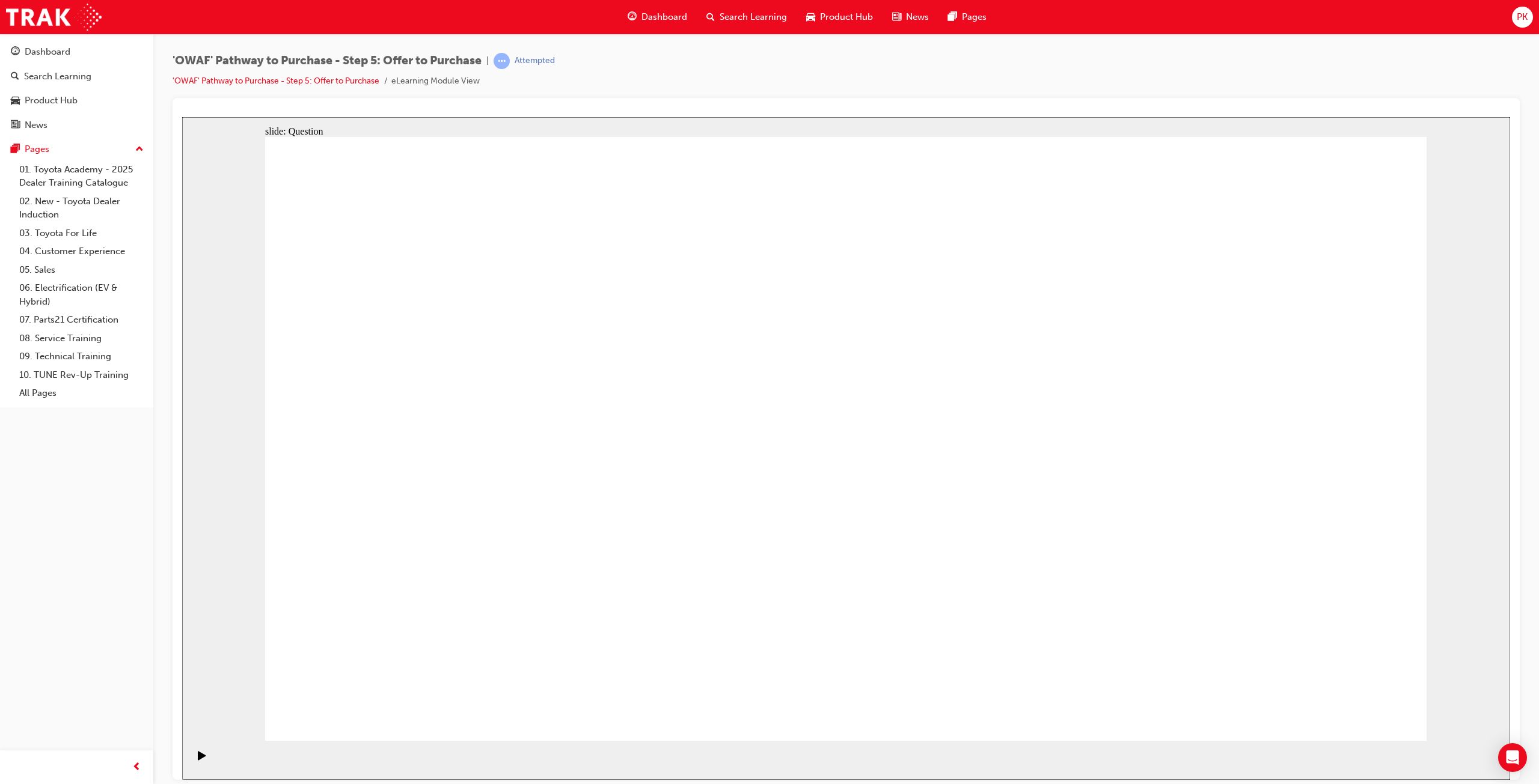
checkbox input "true"
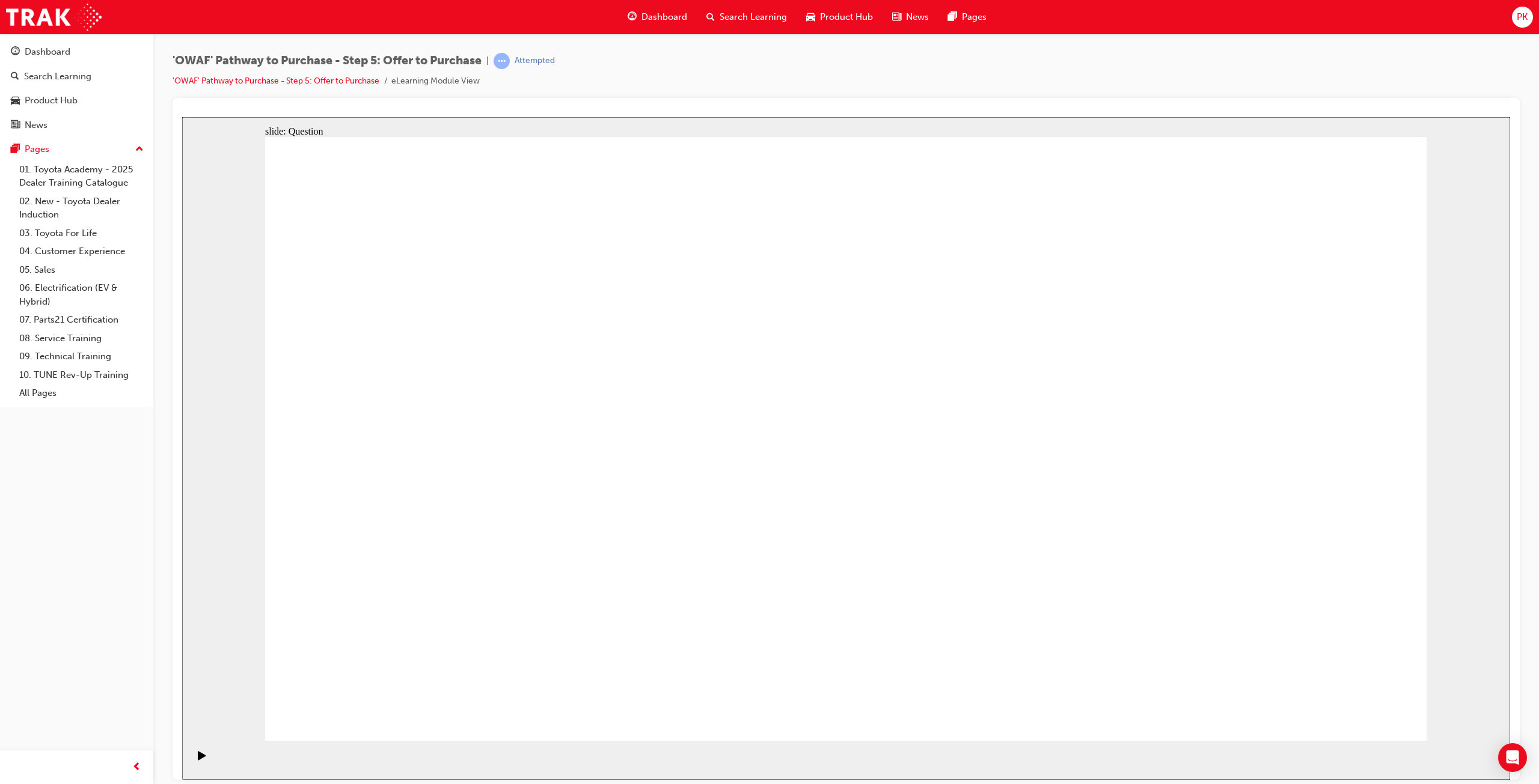
checkbox input "false"
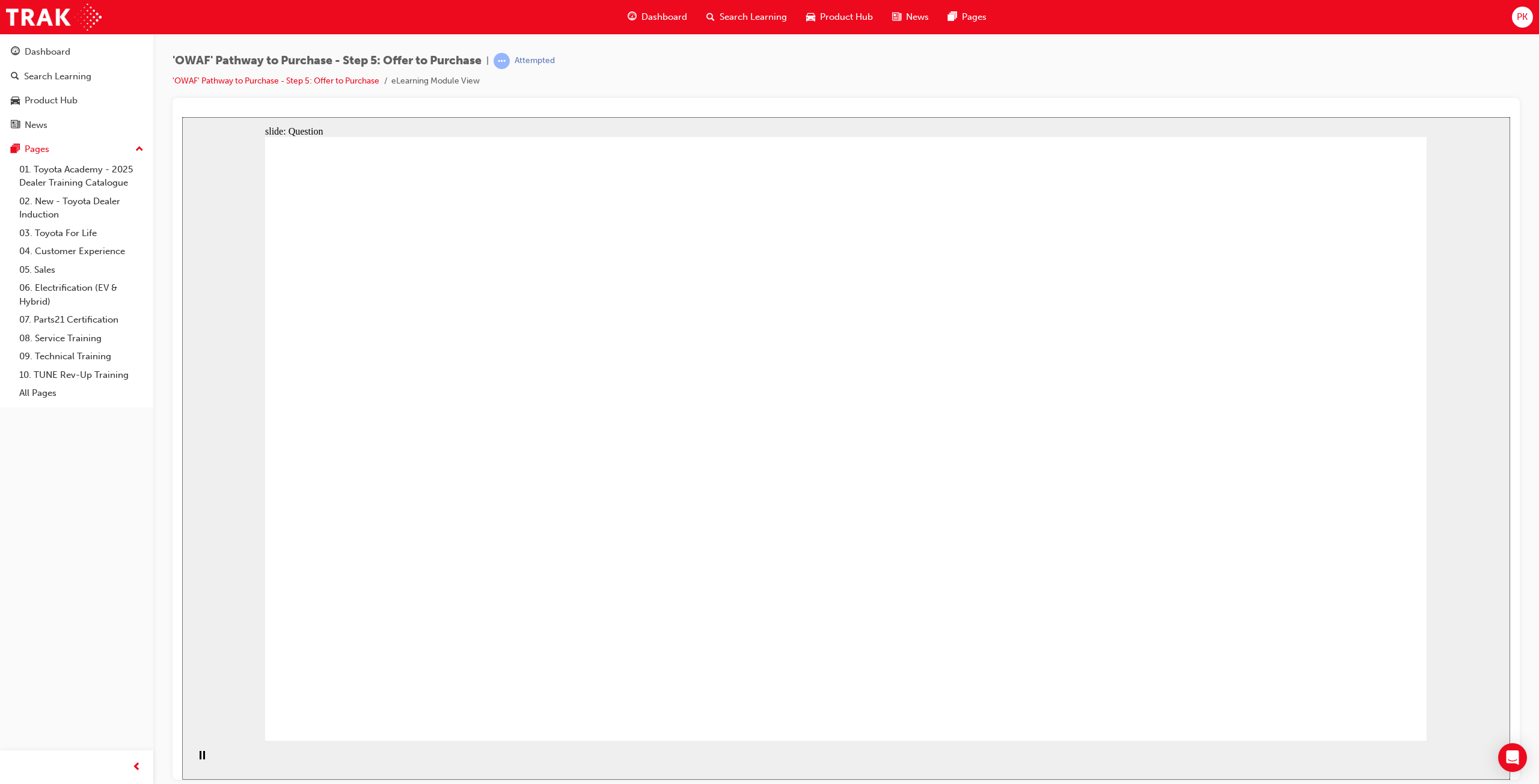
radio input "false"
radio input "true"
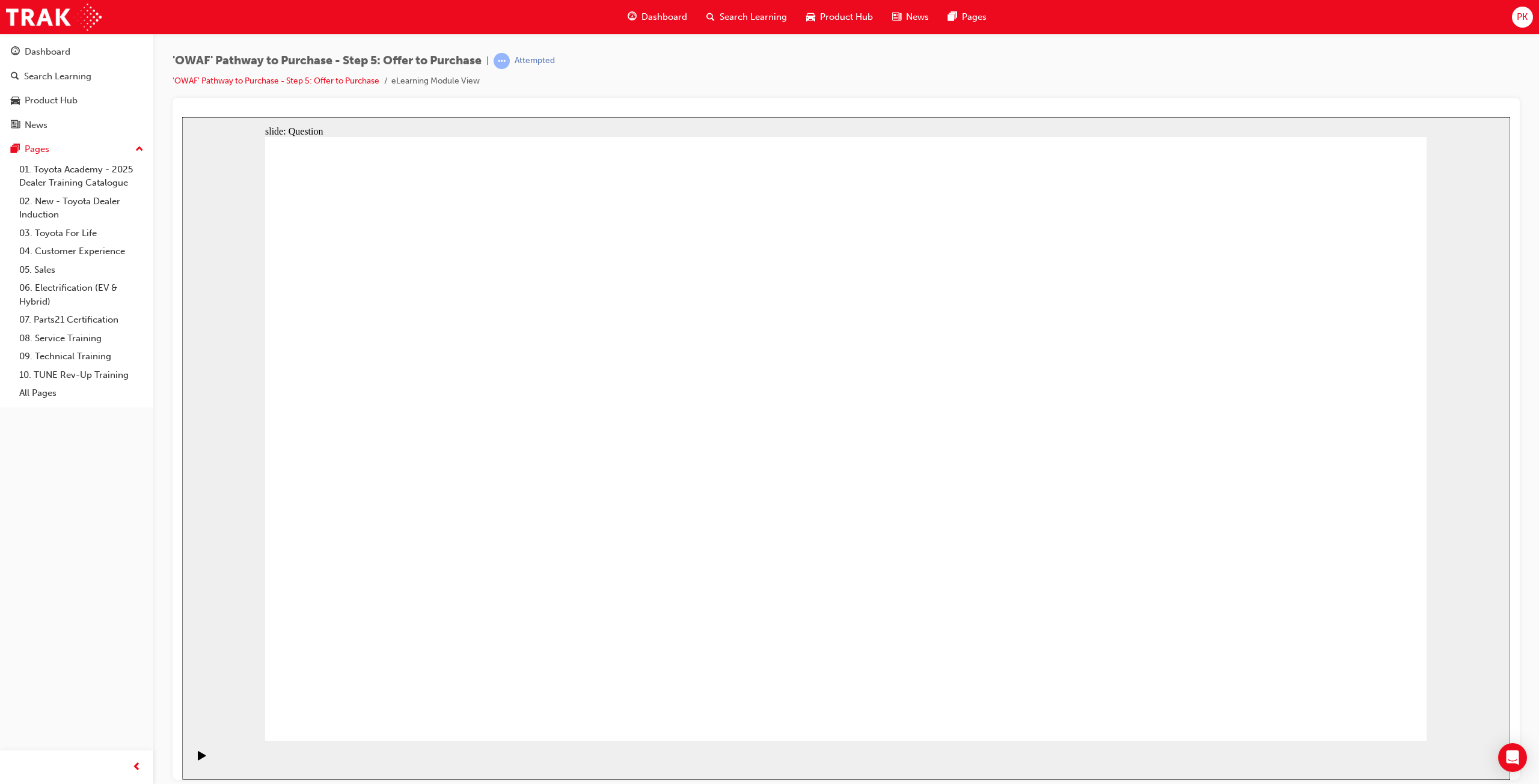
drag, startPoint x: 1005, startPoint y: 428, endPoint x: 1171, endPoint y: 569, distance: 217.8
radio input "true"
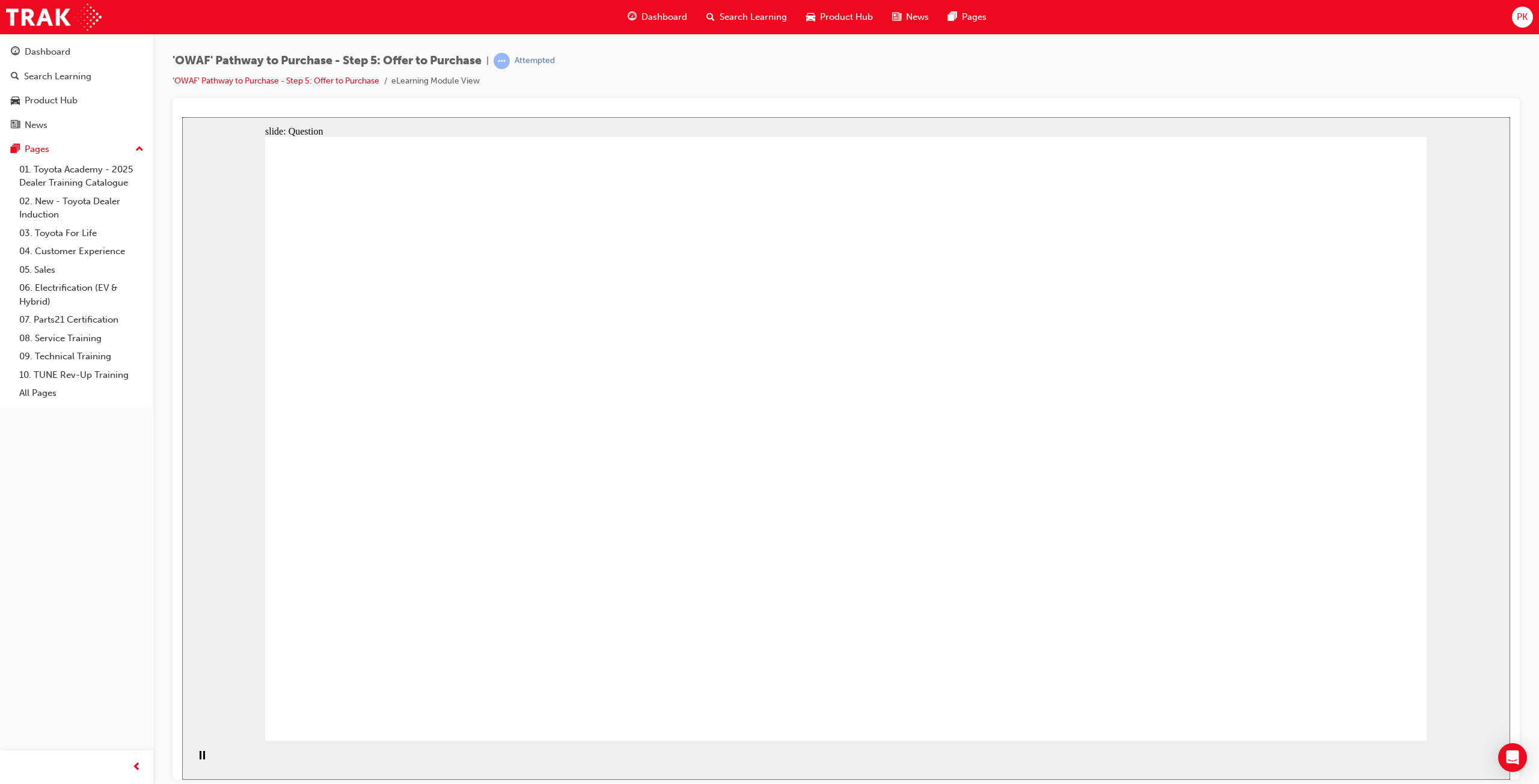
drag, startPoint x: 1158, startPoint y: 431, endPoint x: 776, endPoint y: 584, distance: 411.5
drag, startPoint x: 1253, startPoint y: 405, endPoint x: 484, endPoint y: 551, distance: 782.7
drag, startPoint x: 405, startPoint y: 412, endPoint x: 917, endPoint y: 541, distance: 528.0
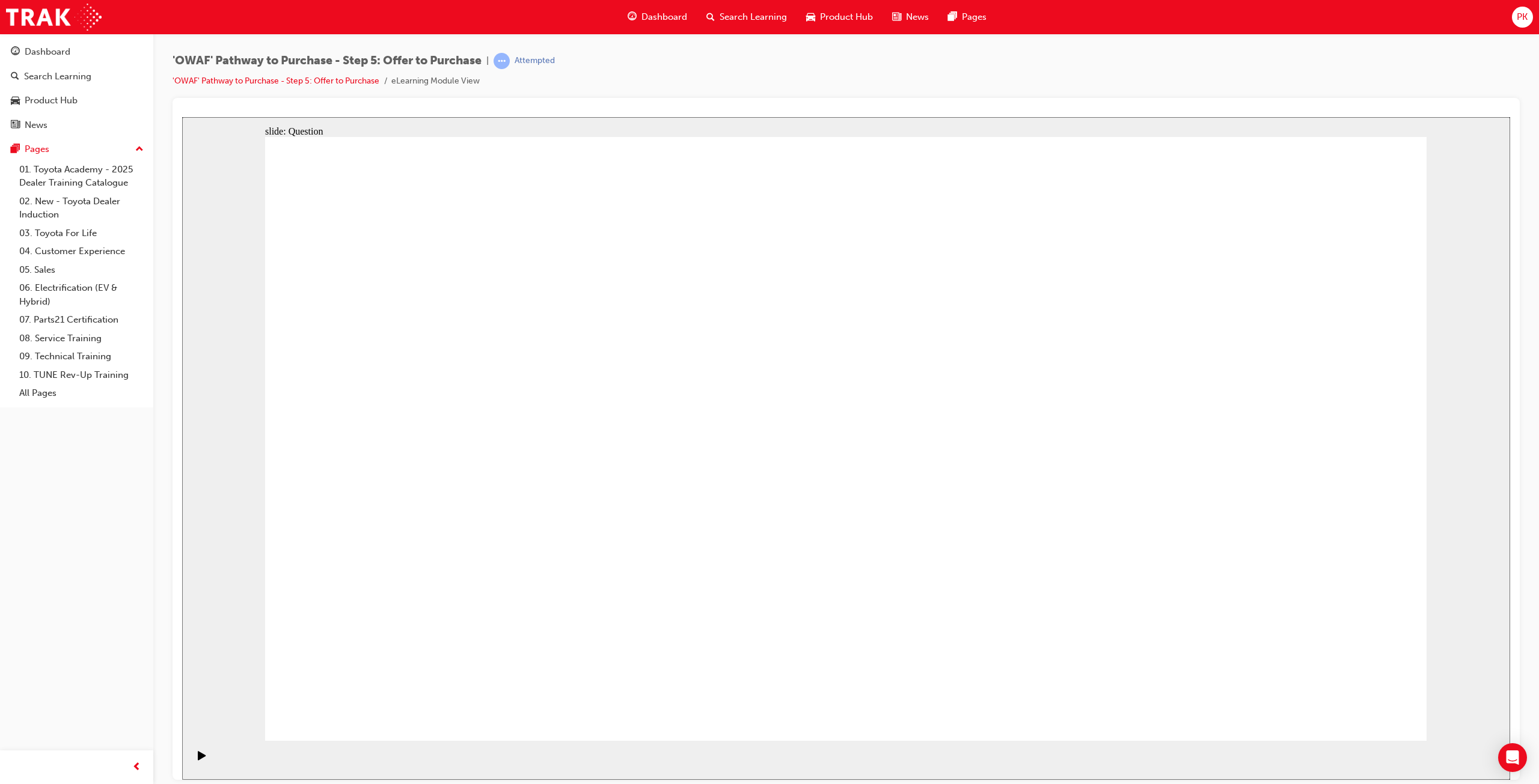
drag, startPoint x: 788, startPoint y: 453, endPoint x: 1246, endPoint y: 612, distance: 484.8
drag, startPoint x: 1003, startPoint y: 416, endPoint x: 757, endPoint y: 422, distance: 246.1
drag, startPoint x: 1309, startPoint y: 416, endPoint x: 802, endPoint y: 499, distance: 513.7
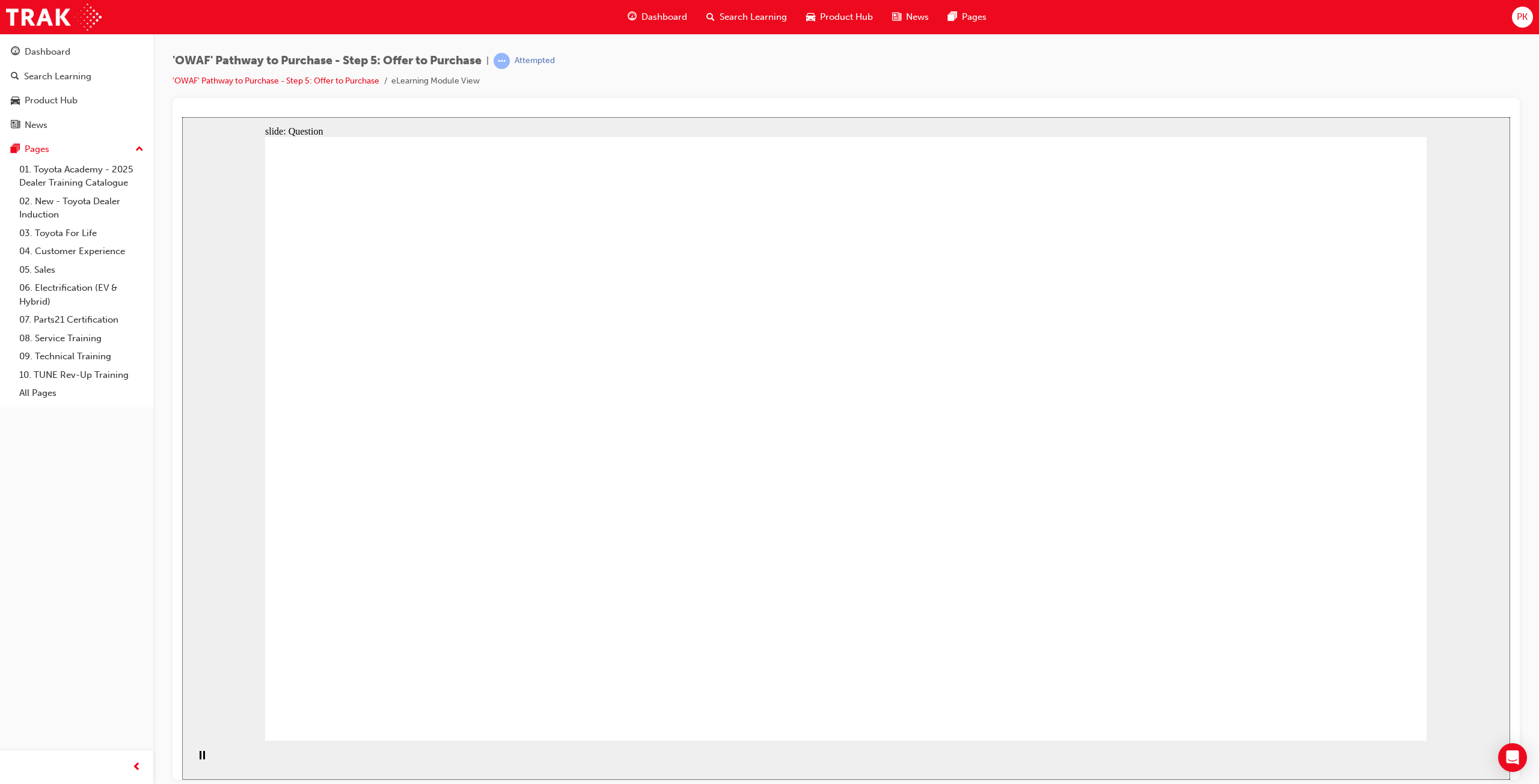
drag, startPoint x: 1297, startPoint y: 510, endPoint x: 799, endPoint y: 590, distance: 504.4
drag, startPoint x: 1089, startPoint y: 509, endPoint x: 568, endPoint y: 465, distance: 522.9
drag, startPoint x: 1080, startPoint y: 589, endPoint x: 542, endPoint y: 534, distance: 540.8
drag, startPoint x: 1293, startPoint y: 589, endPoint x: 524, endPoint y: 593, distance: 769.0
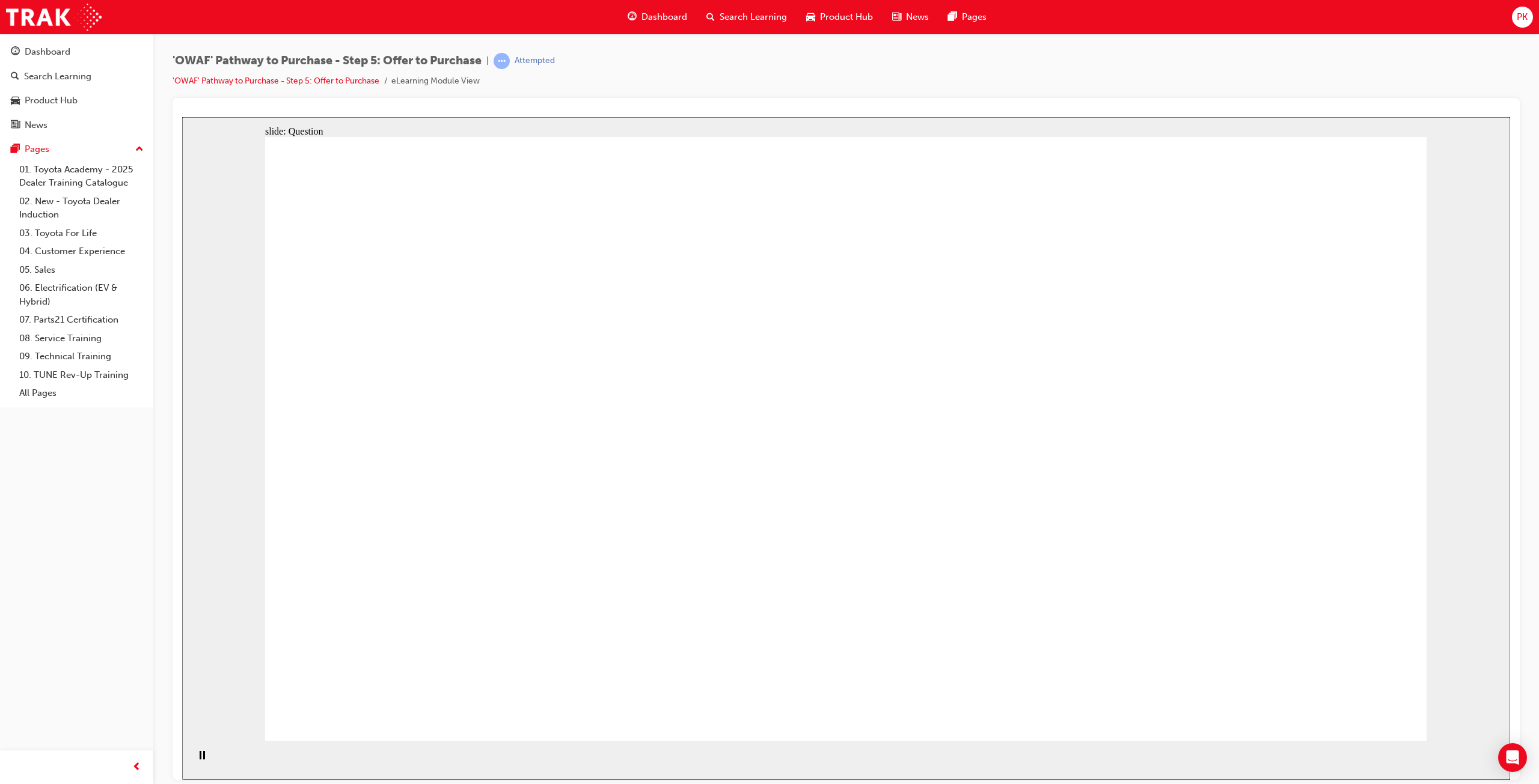
checkbox input "true"
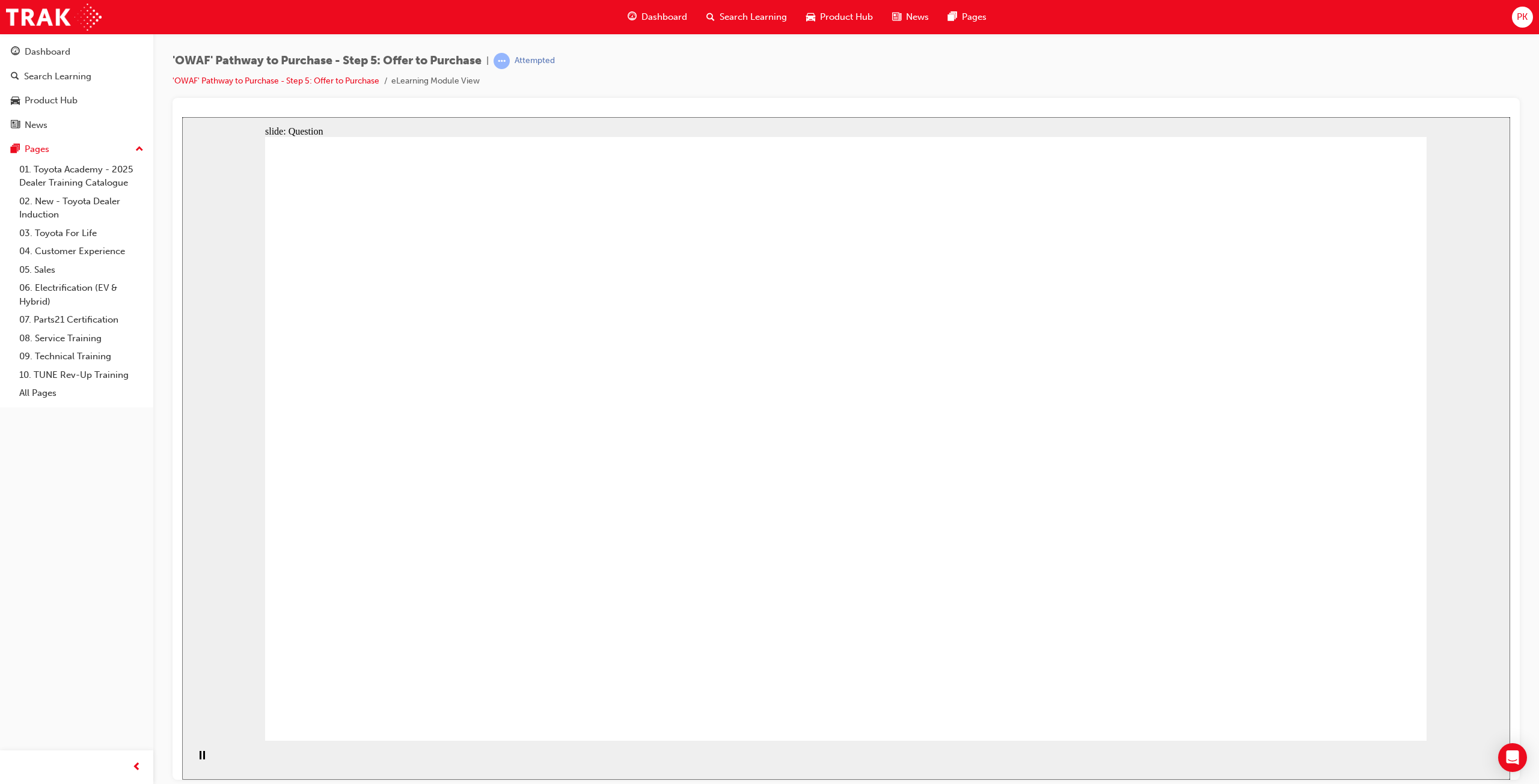
checkbox input "false"
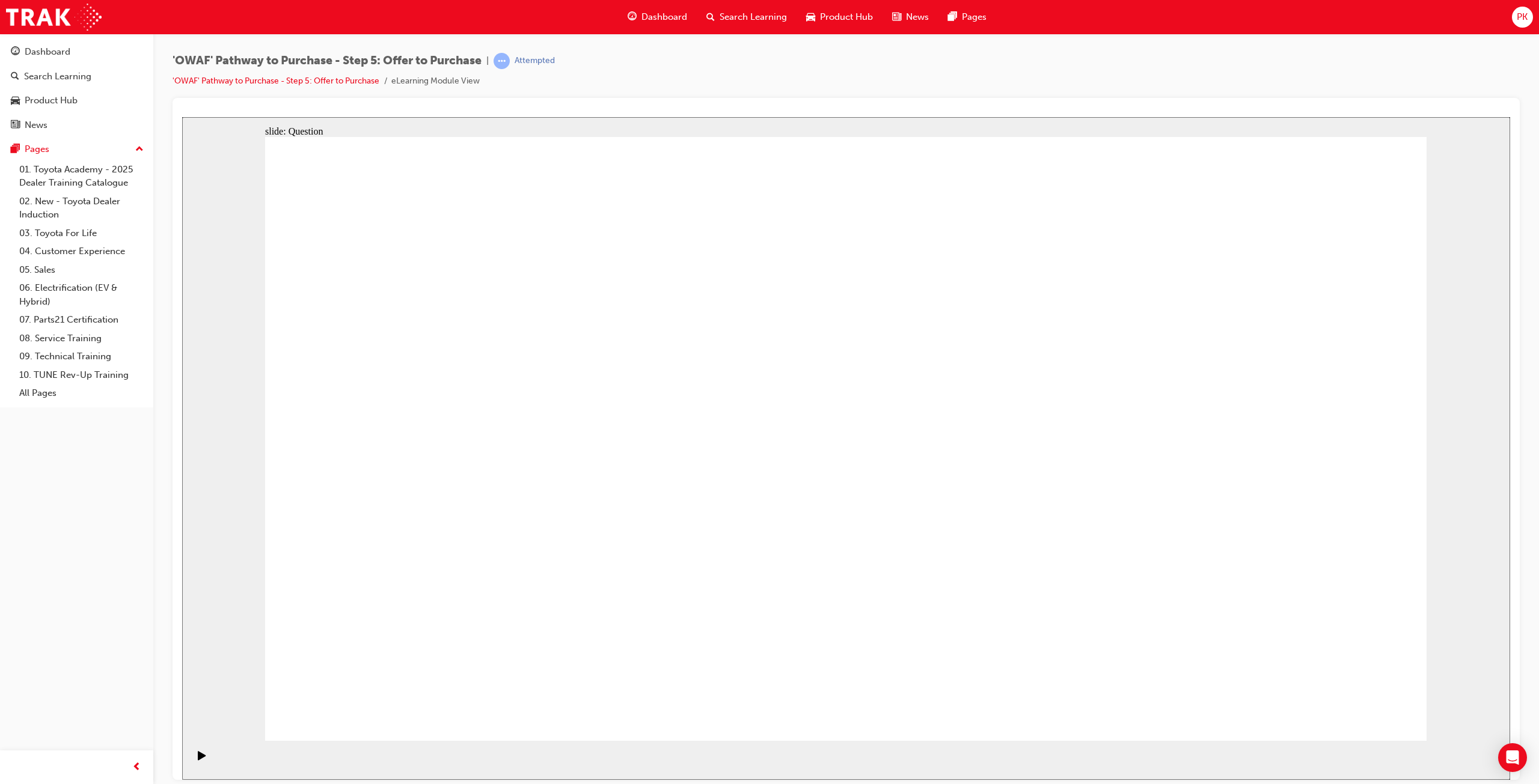
checkbox input "false"
radio input "true"
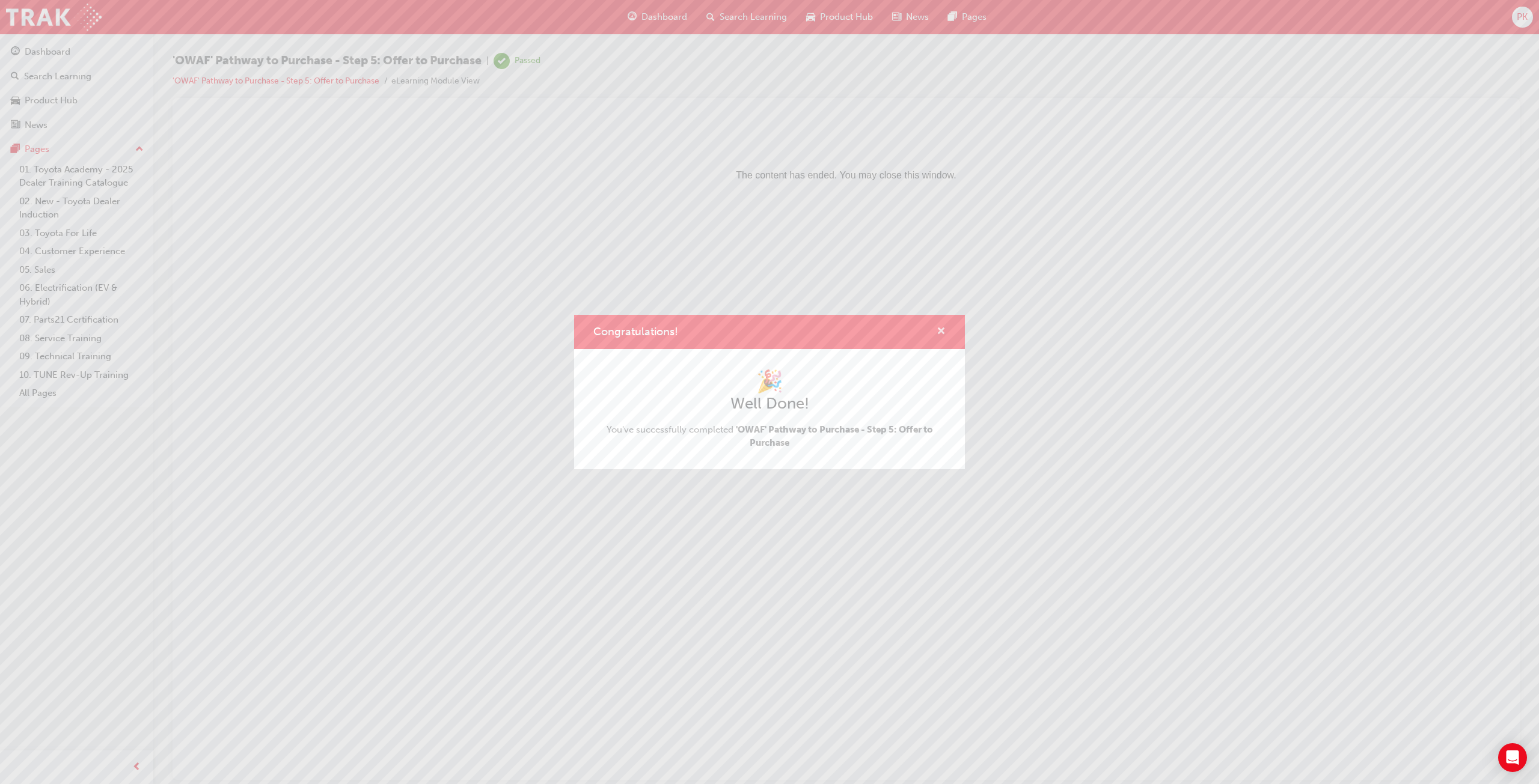
click at [944, 334] on span "cross-icon" at bounding box center [941, 332] width 9 height 11
